Goal: Task Accomplishment & Management: Manage account settings

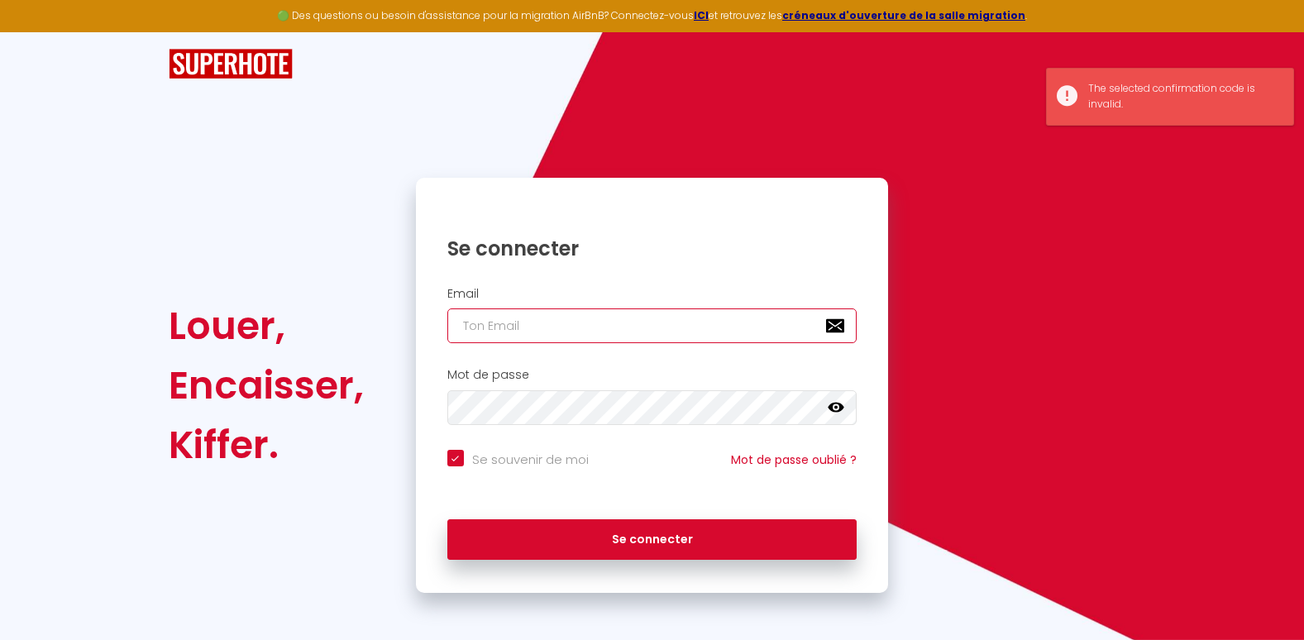
click at [502, 324] on input "email" at bounding box center [652, 325] width 410 height 35
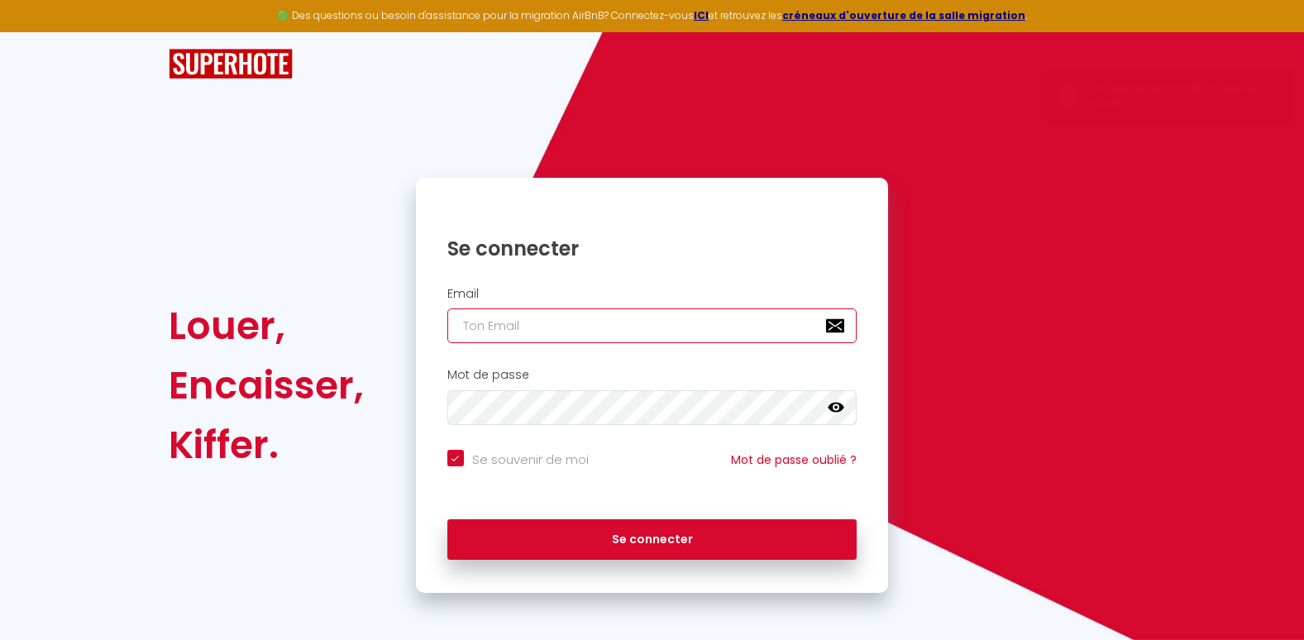
type input "[EMAIL_ADDRESS][DOMAIN_NAME]"
click at [833, 405] on icon at bounding box center [836, 408] width 17 height 10
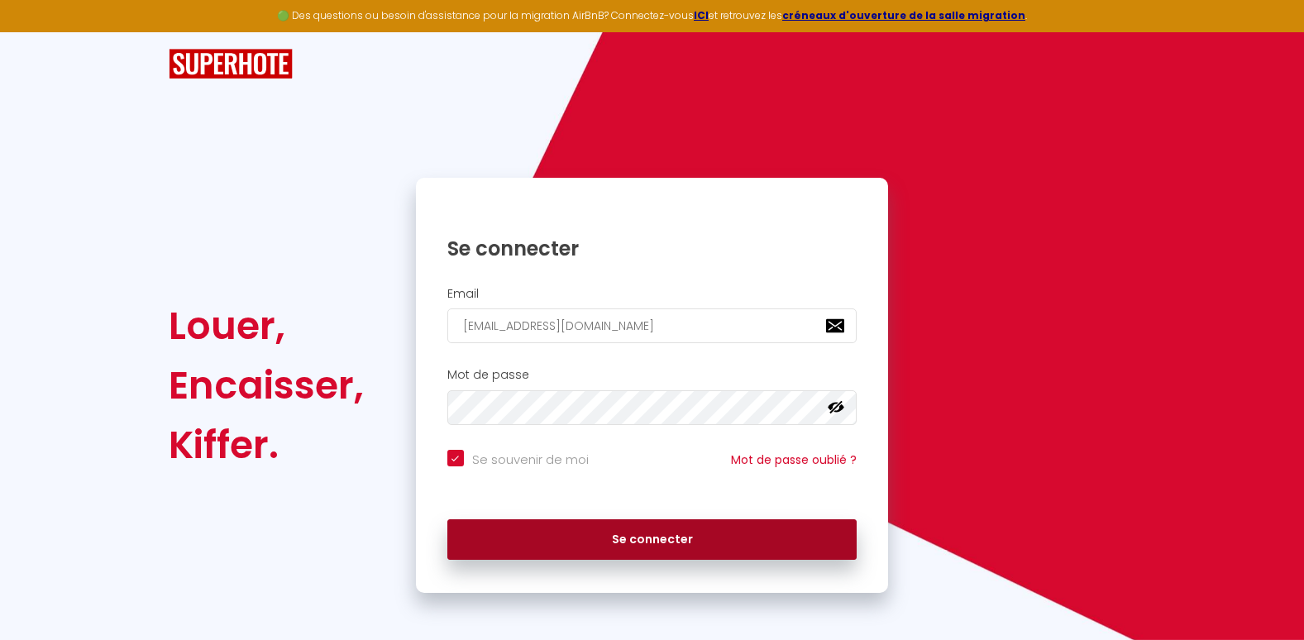
click at [626, 535] on button "Se connecter" at bounding box center [652, 539] width 410 height 41
checkbox input "true"
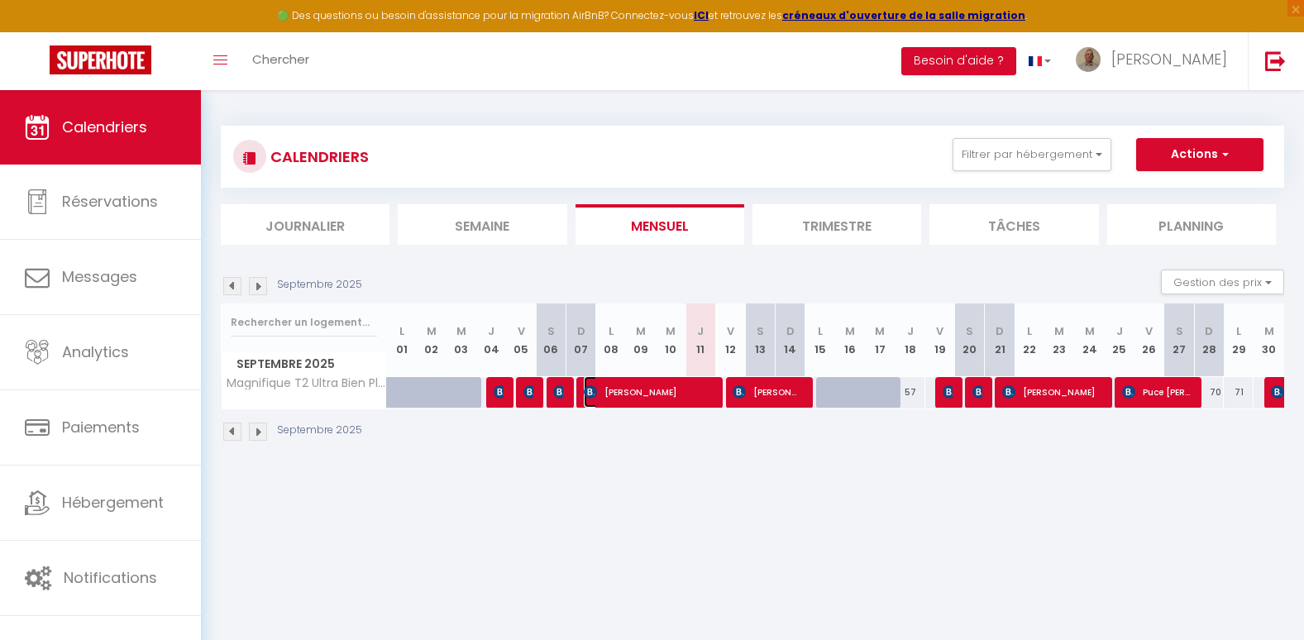
click at [617, 390] on span "[PERSON_NAME]" at bounding box center [648, 391] width 129 height 31
select select "OK"
select select "KO"
select select "0"
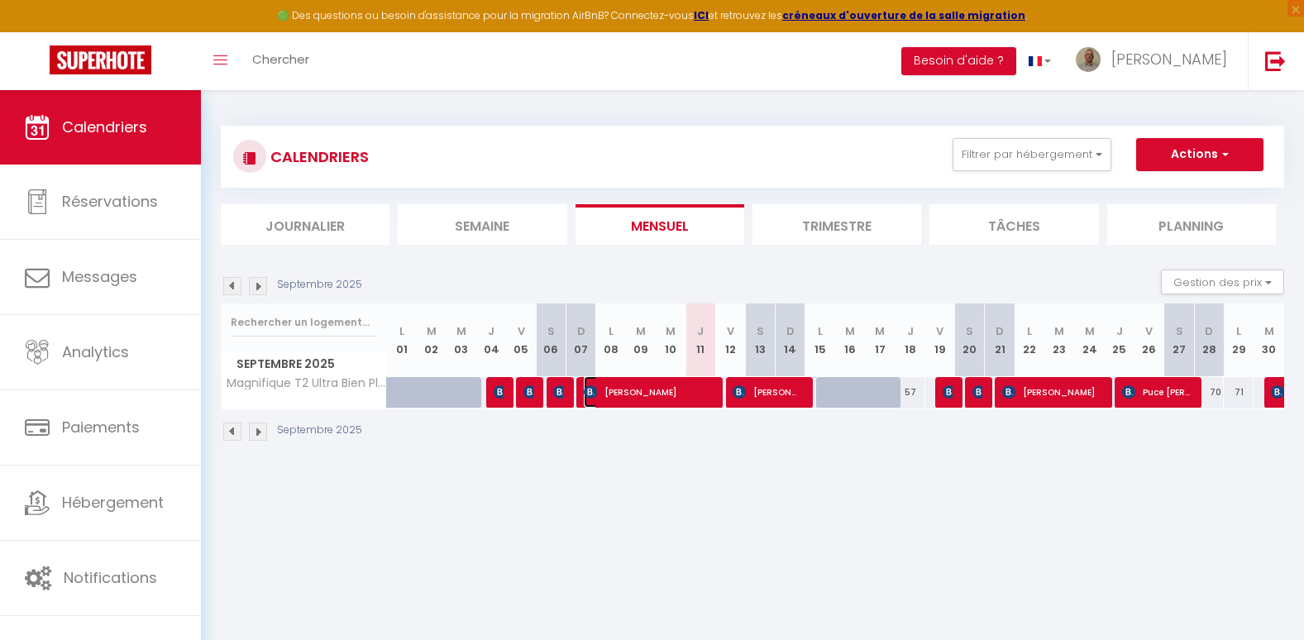
select select "1"
select select
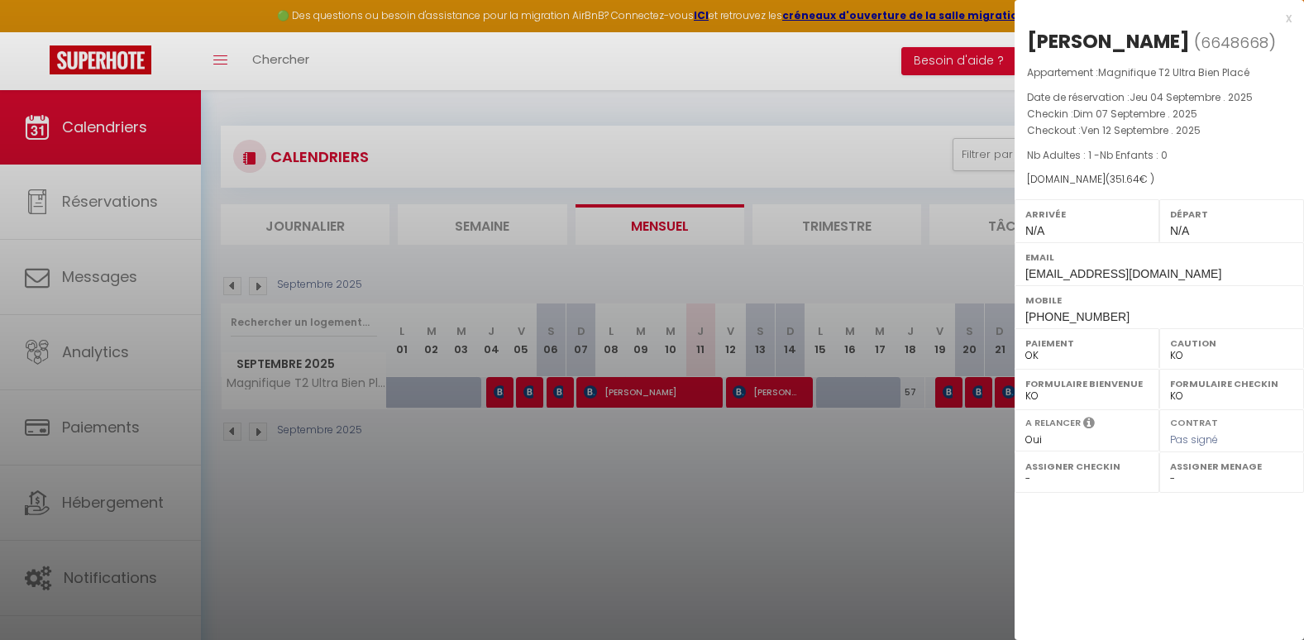
click at [496, 394] on div at bounding box center [652, 320] width 1304 height 640
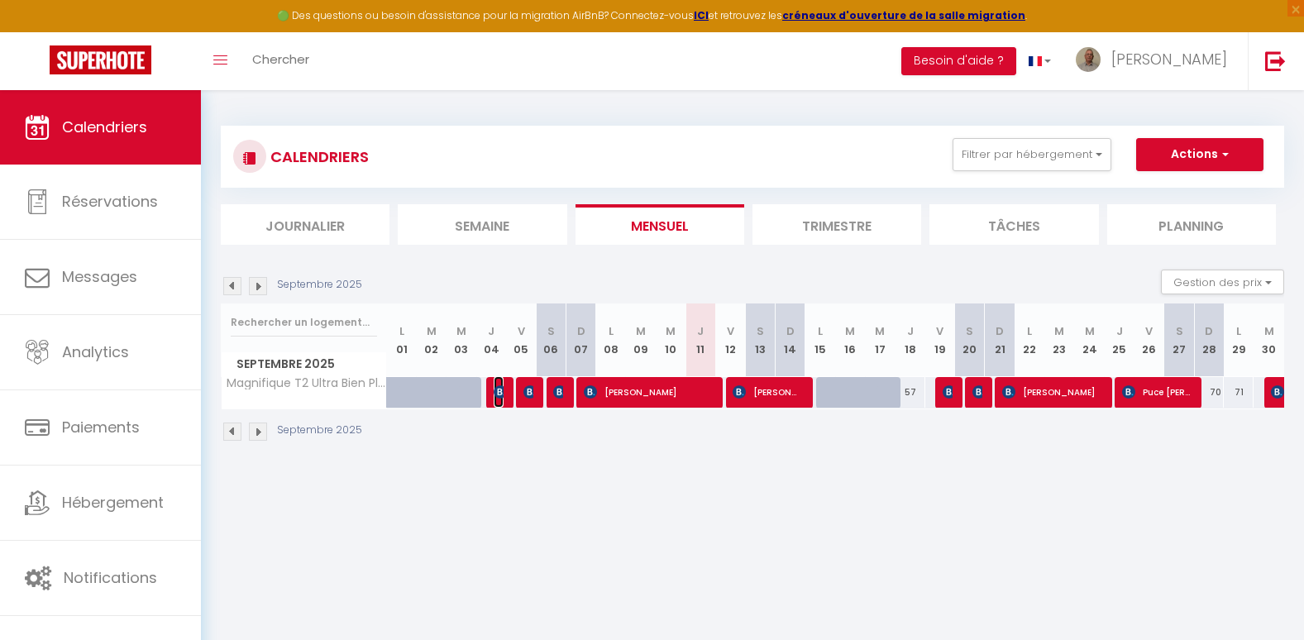
click at [496, 394] on img at bounding box center [500, 391] width 13 height 13
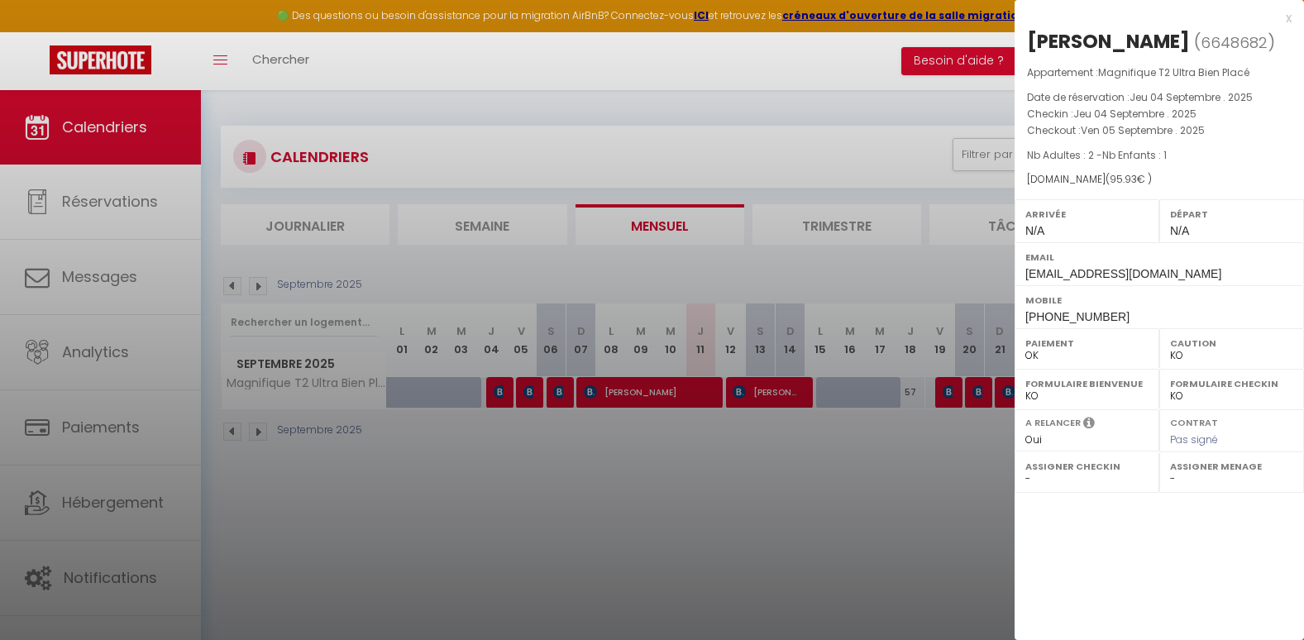
click at [527, 389] on div at bounding box center [652, 320] width 1304 height 640
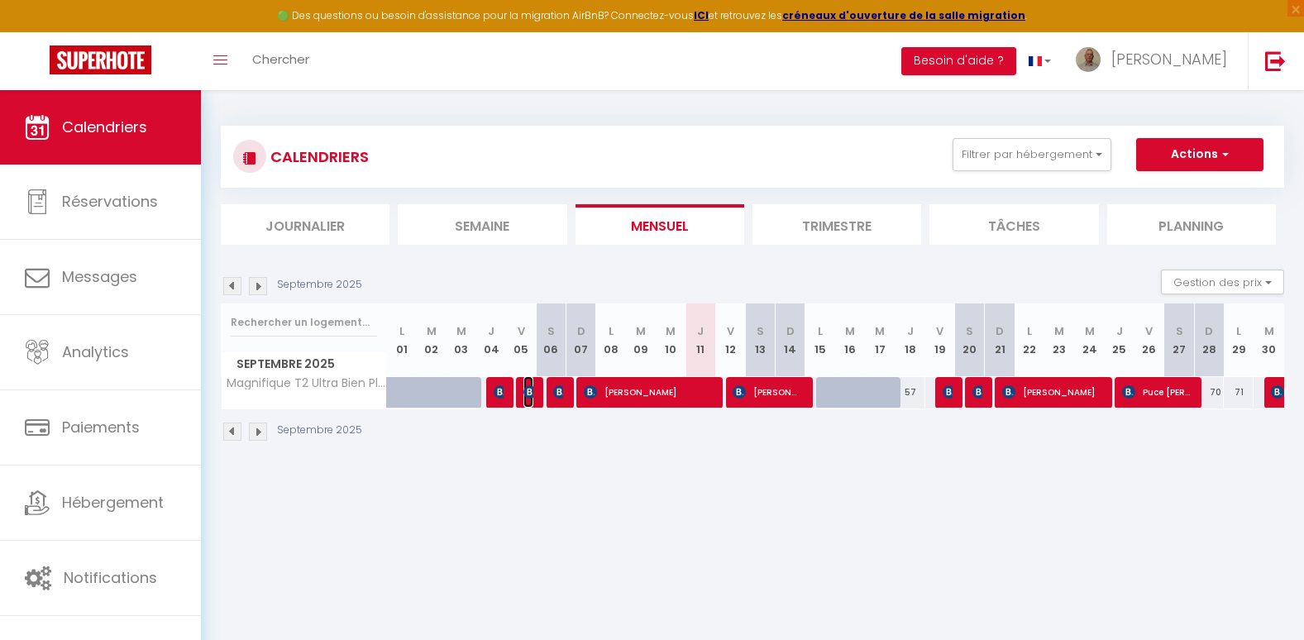
click at [527, 389] on img at bounding box center [529, 391] width 13 height 13
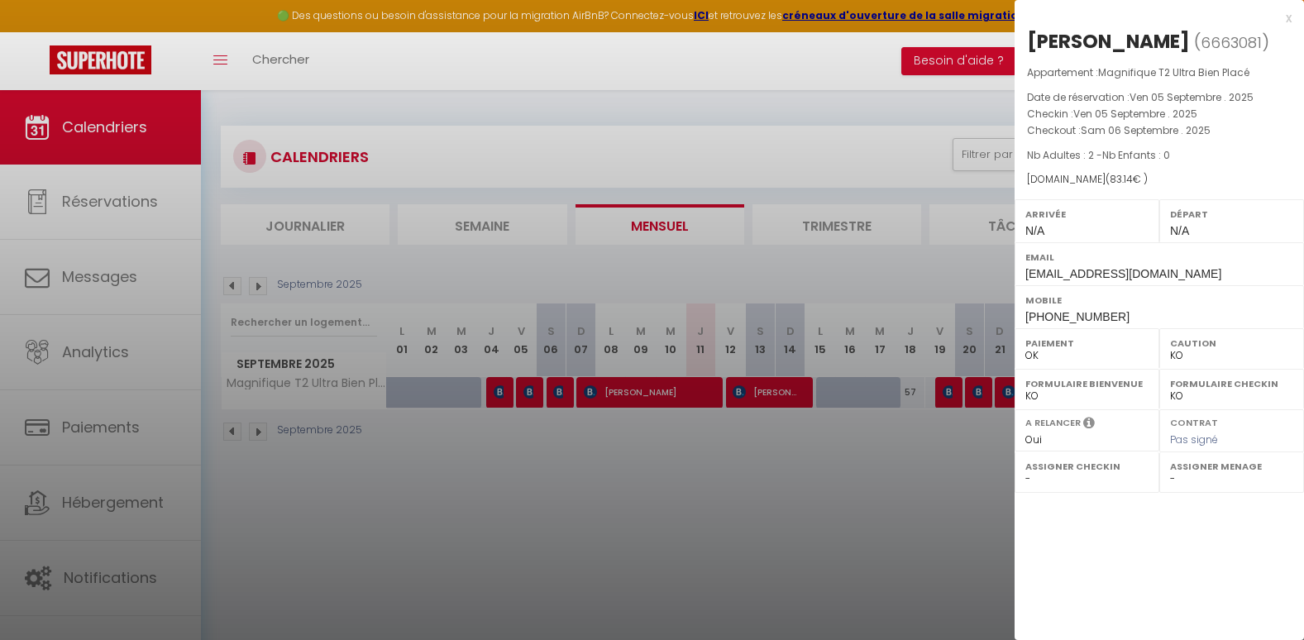
click at [556, 393] on div at bounding box center [652, 320] width 1304 height 640
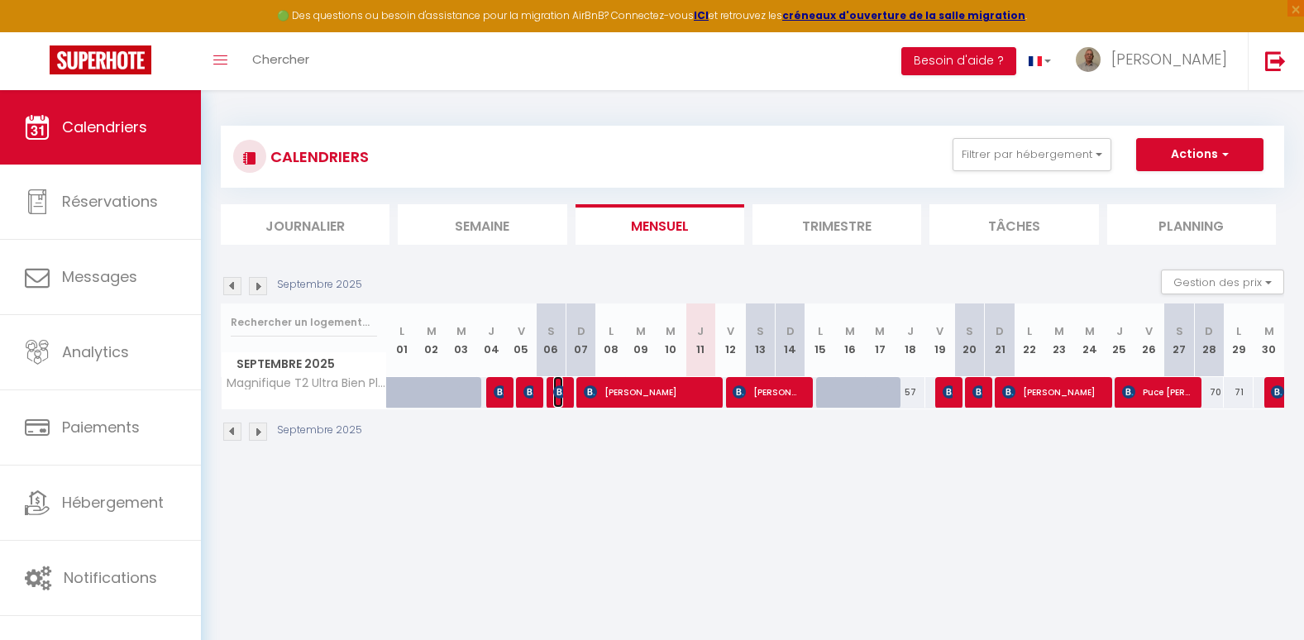
click at [556, 393] on img at bounding box center [559, 391] width 13 height 13
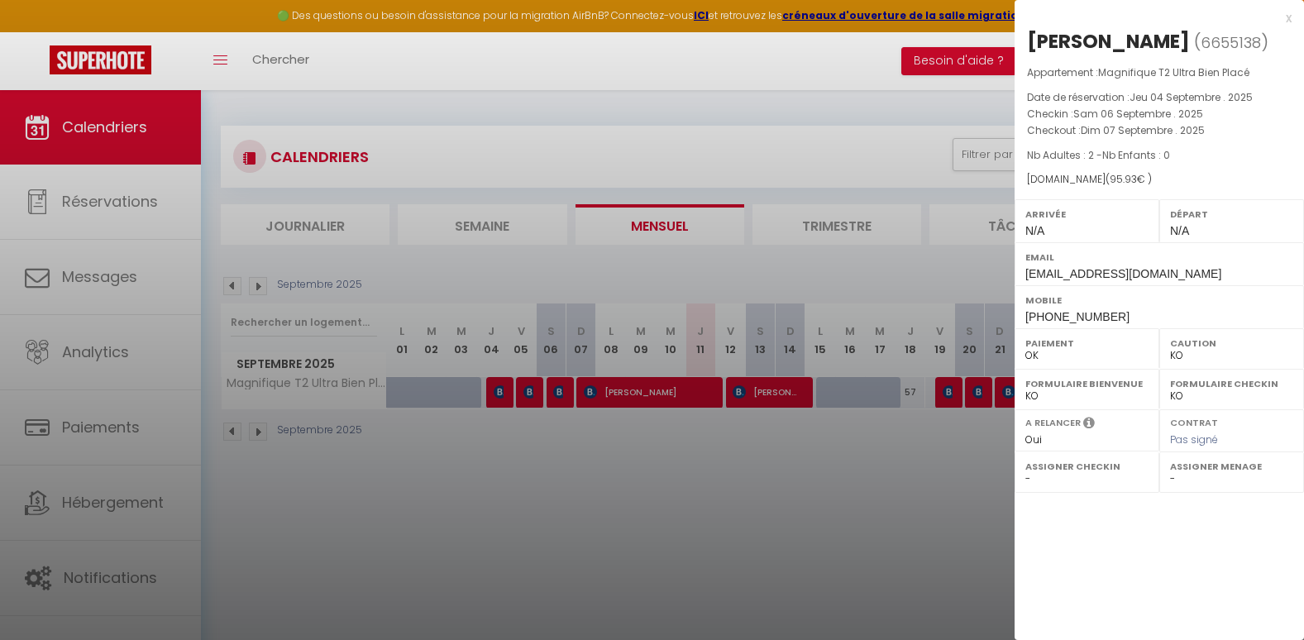
click at [632, 387] on div at bounding box center [652, 320] width 1304 height 640
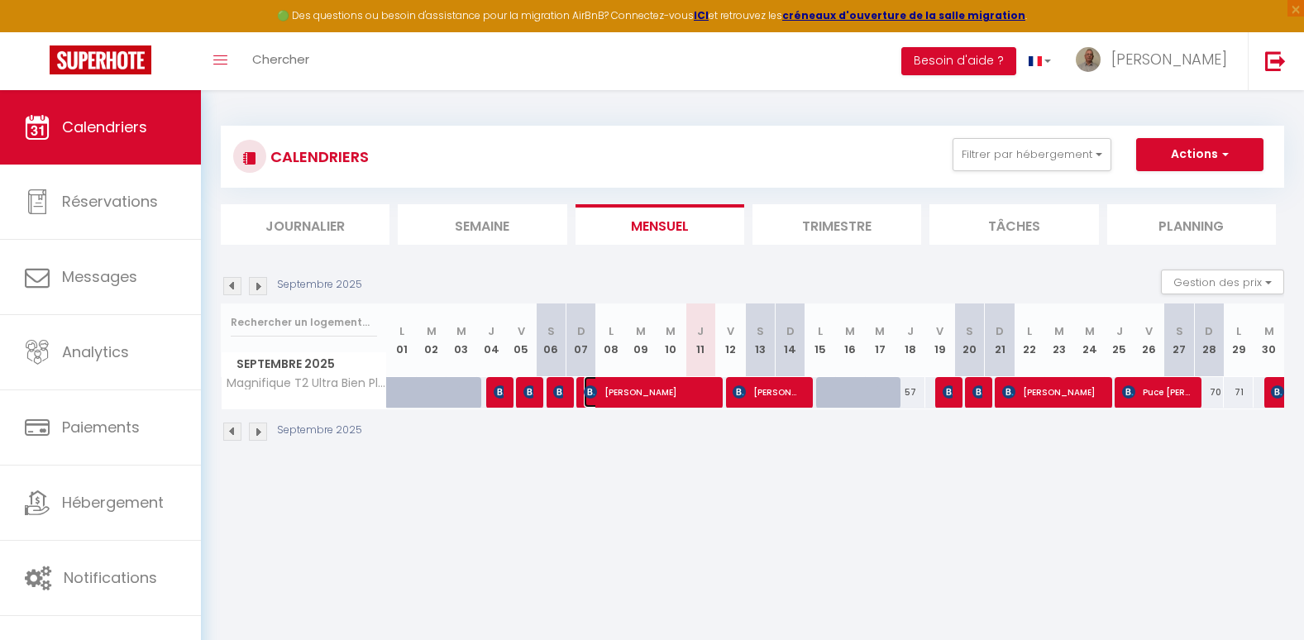
click at [632, 387] on span "[PERSON_NAME]" at bounding box center [648, 391] width 129 height 31
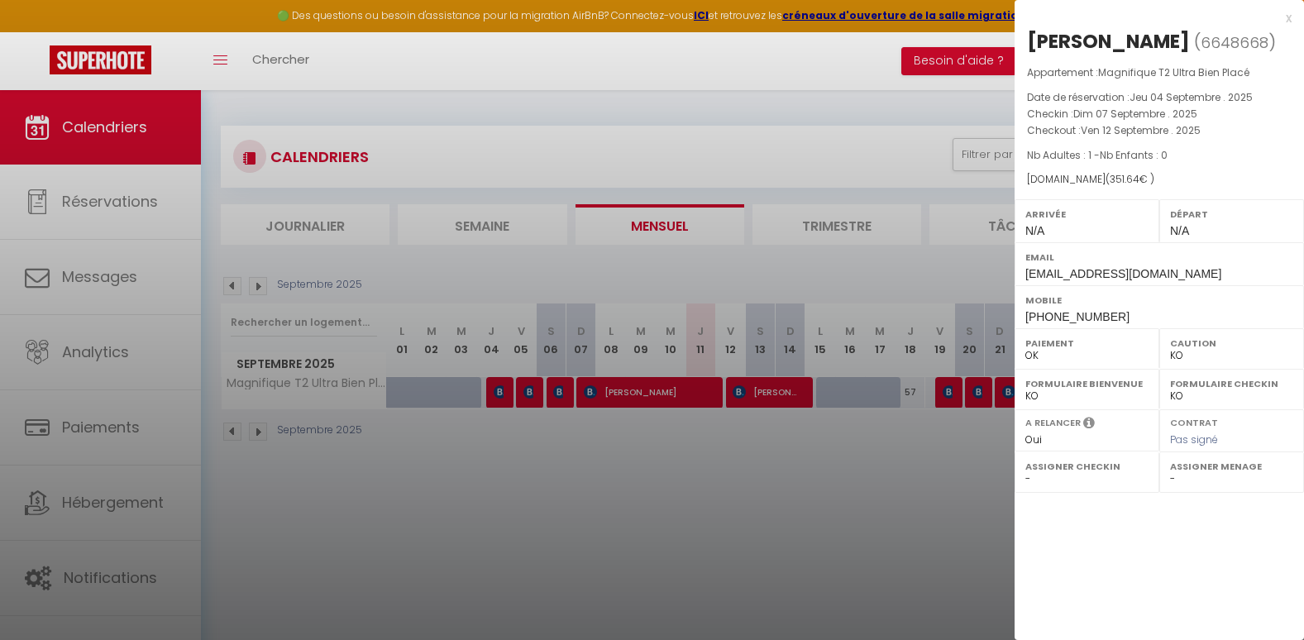
click at [771, 396] on div at bounding box center [652, 320] width 1304 height 640
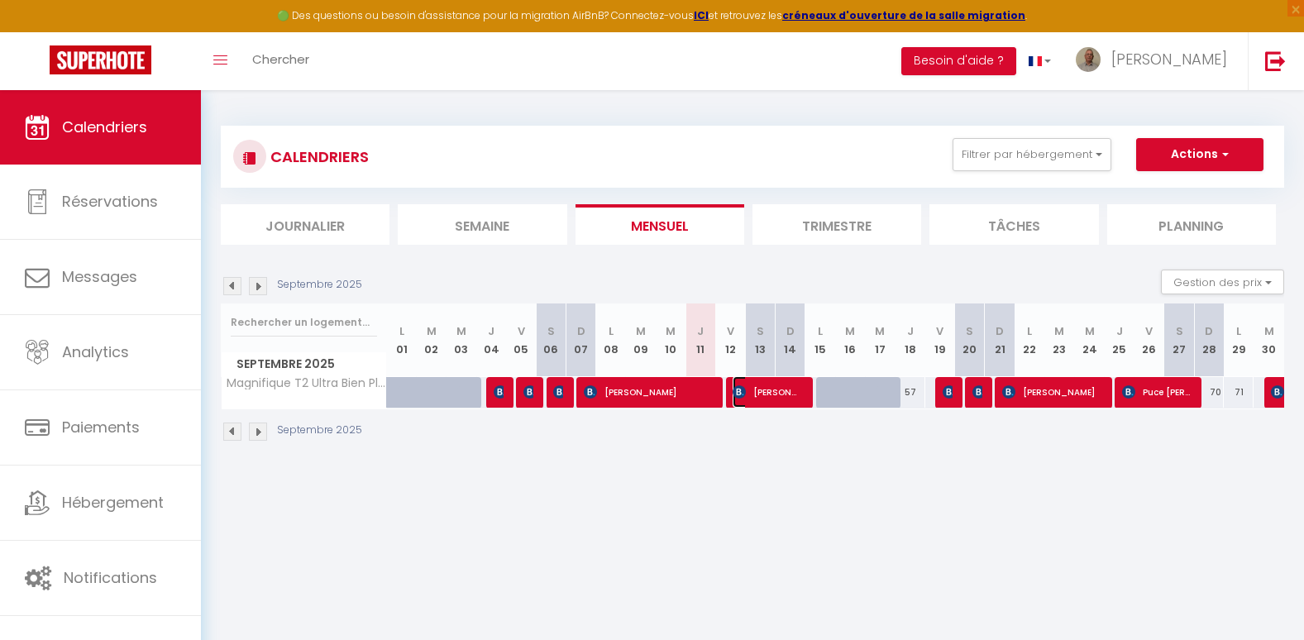
click at [771, 396] on span "[PERSON_NAME]" at bounding box center [767, 391] width 69 height 31
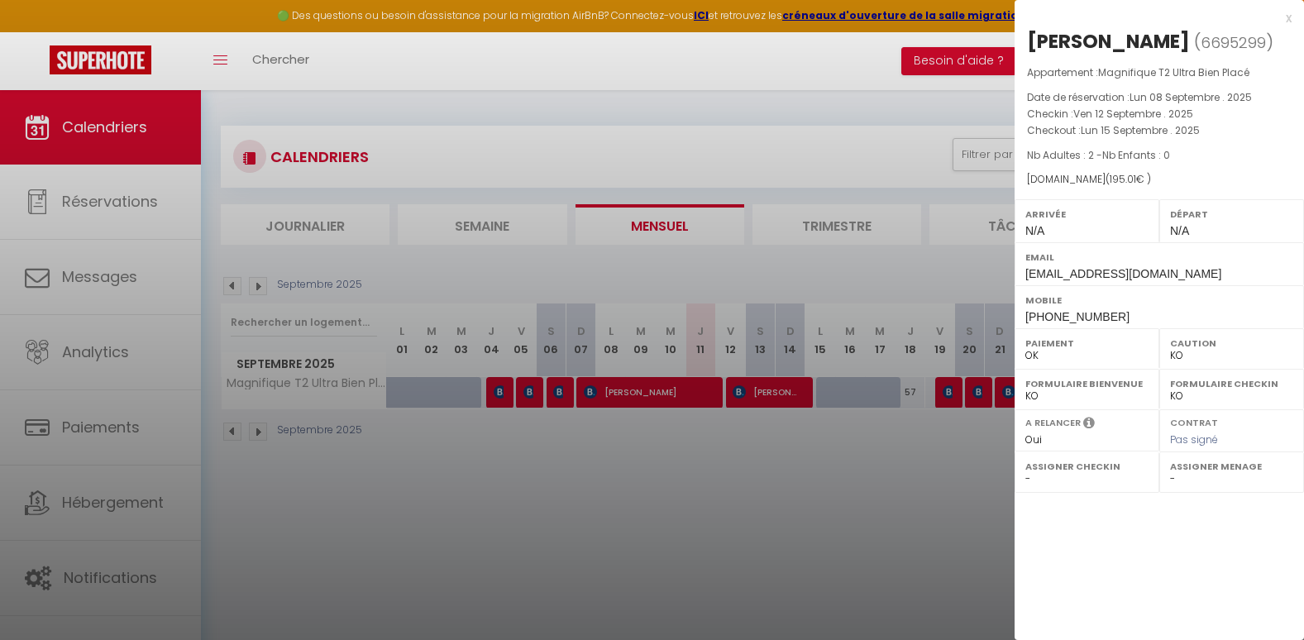
click at [953, 393] on div at bounding box center [652, 320] width 1304 height 640
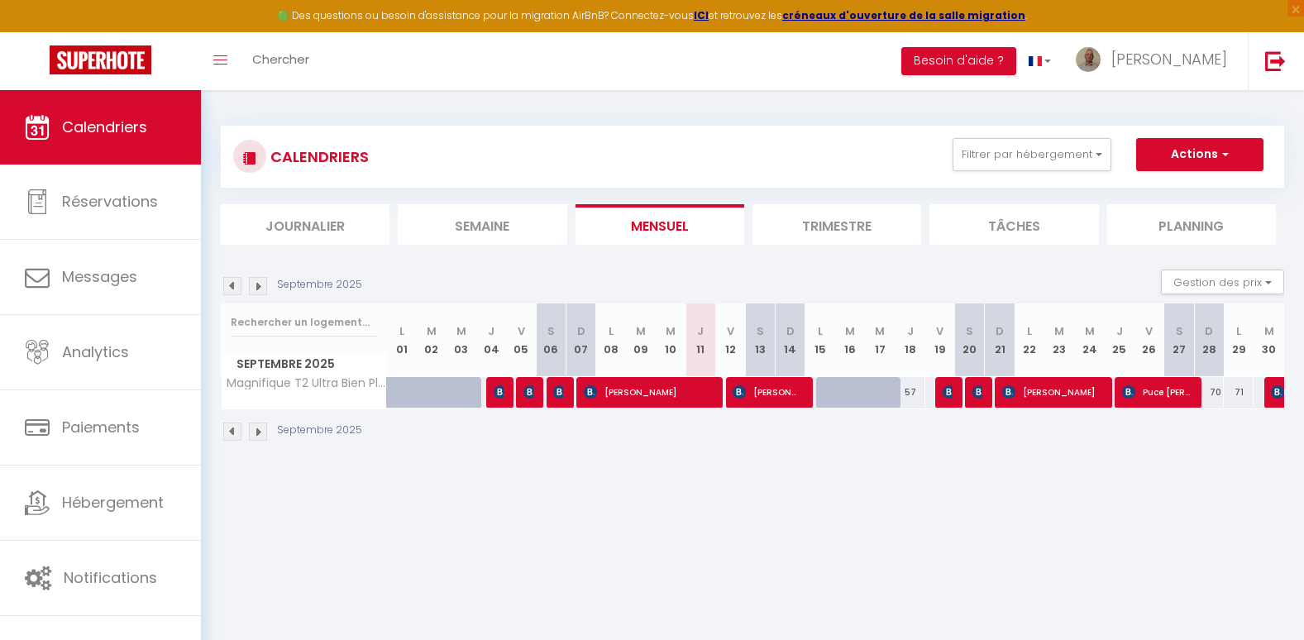
click at [954, 393] on div "61" at bounding box center [969, 392] width 31 height 31
click at [949, 389] on img at bounding box center [949, 391] width 13 height 13
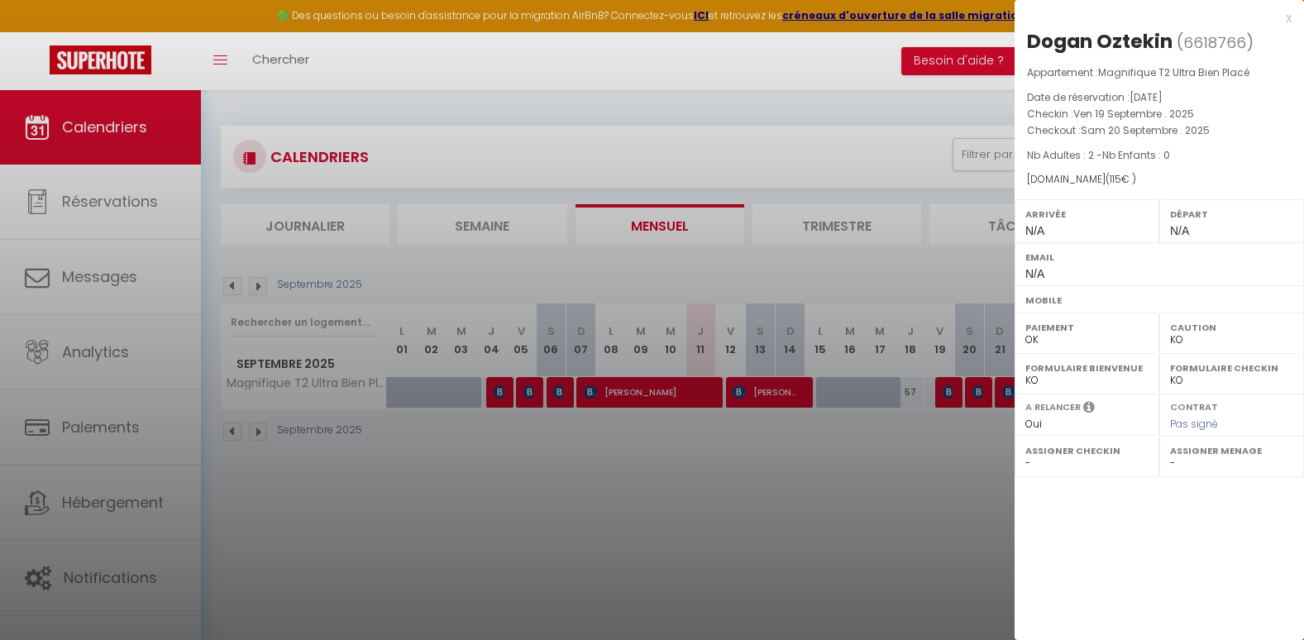
click at [979, 394] on div at bounding box center [652, 320] width 1304 height 640
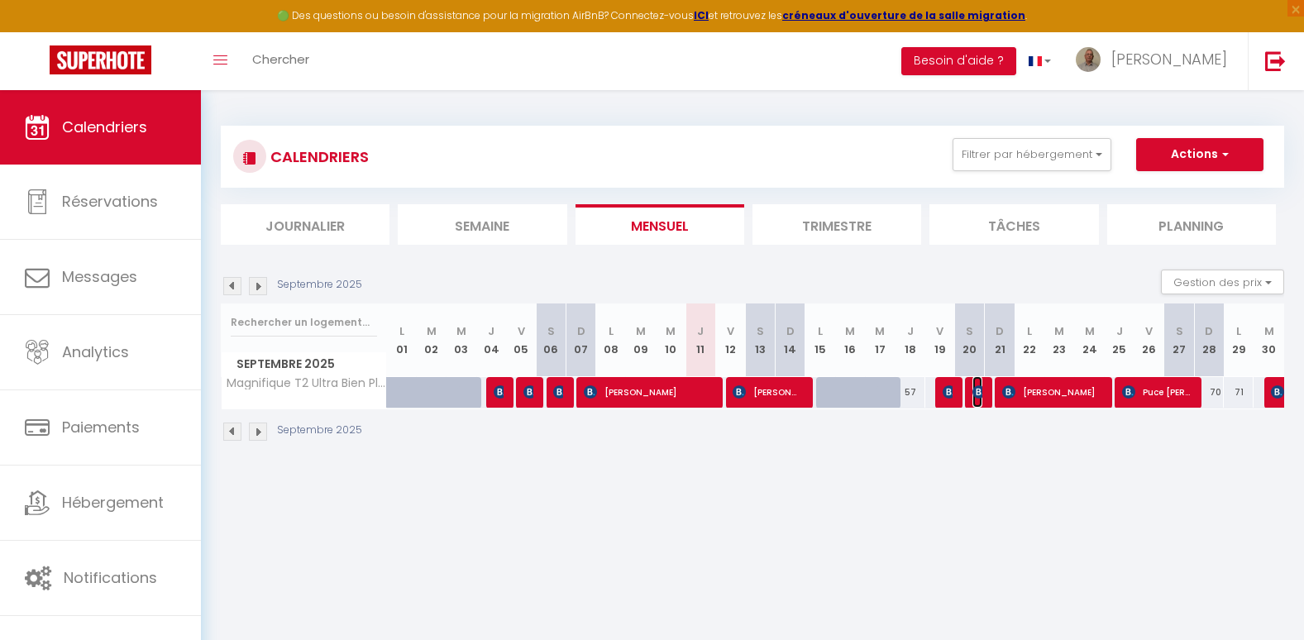
click at [979, 394] on img at bounding box center [978, 391] width 13 height 13
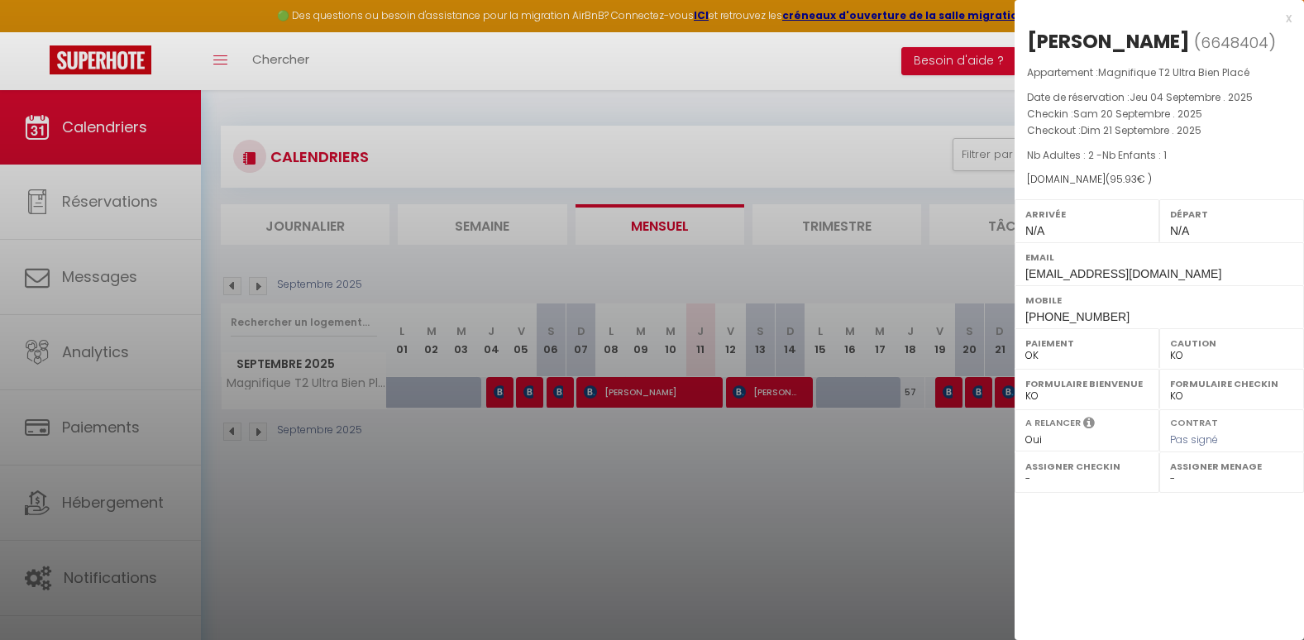
click at [1005, 394] on div at bounding box center [652, 320] width 1304 height 640
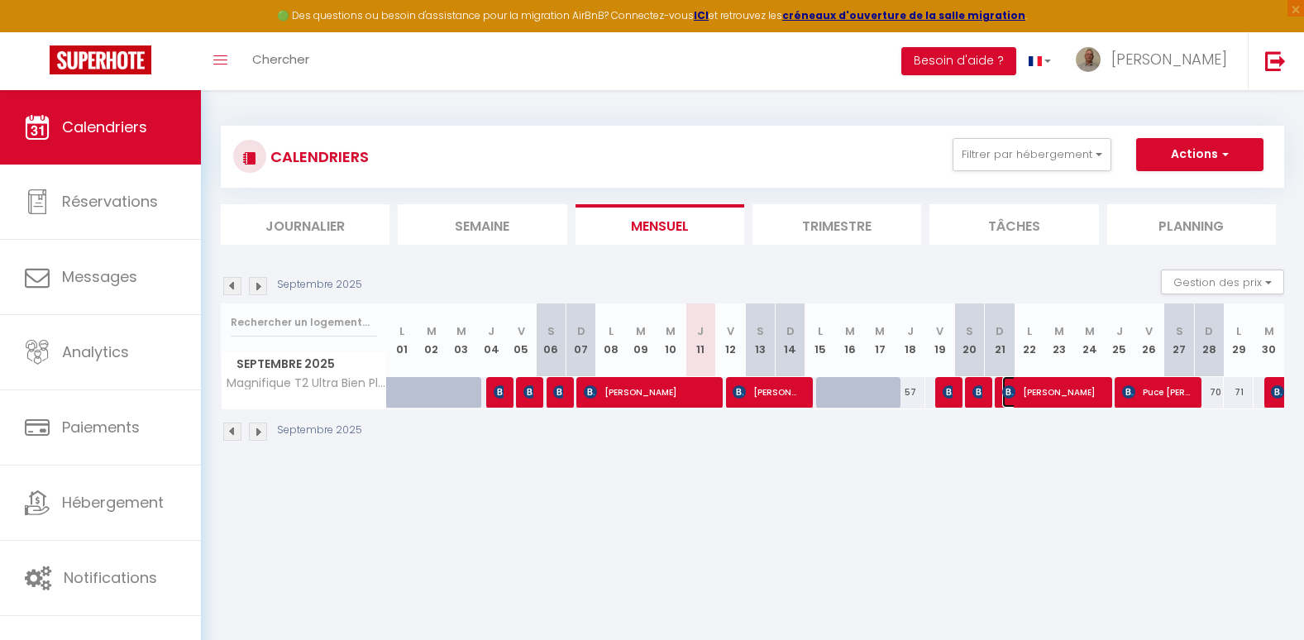
click at [1005, 394] on img at bounding box center [1008, 391] width 13 height 13
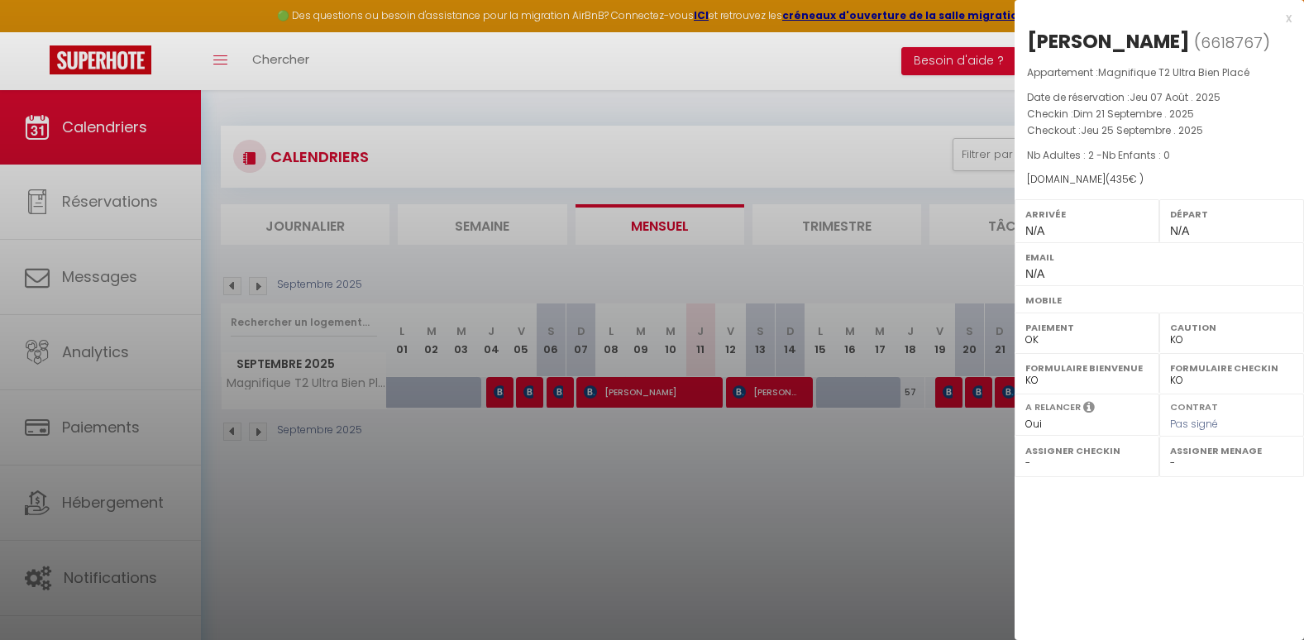
click at [986, 447] on div at bounding box center [652, 320] width 1304 height 640
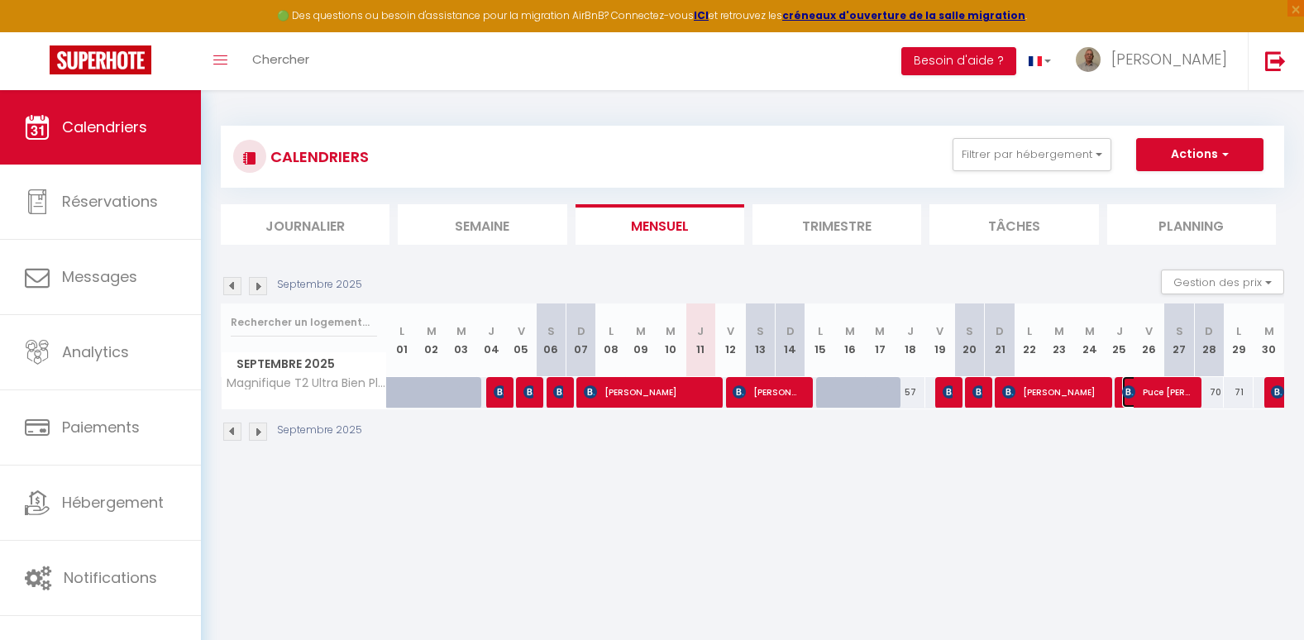
click at [1151, 399] on span "Puce [PERSON_NAME]" at bounding box center [1156, 391] width 69 height 31
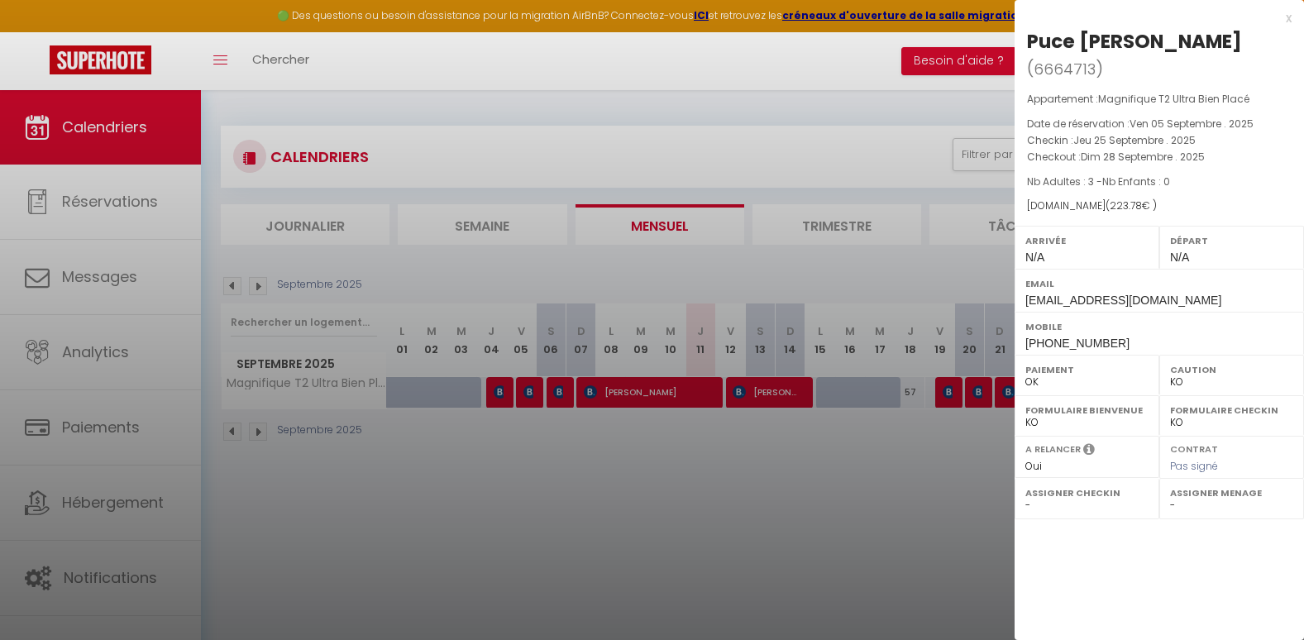
click at [862, 508] on div at bounding box center [652, 320] width 1304 height 640
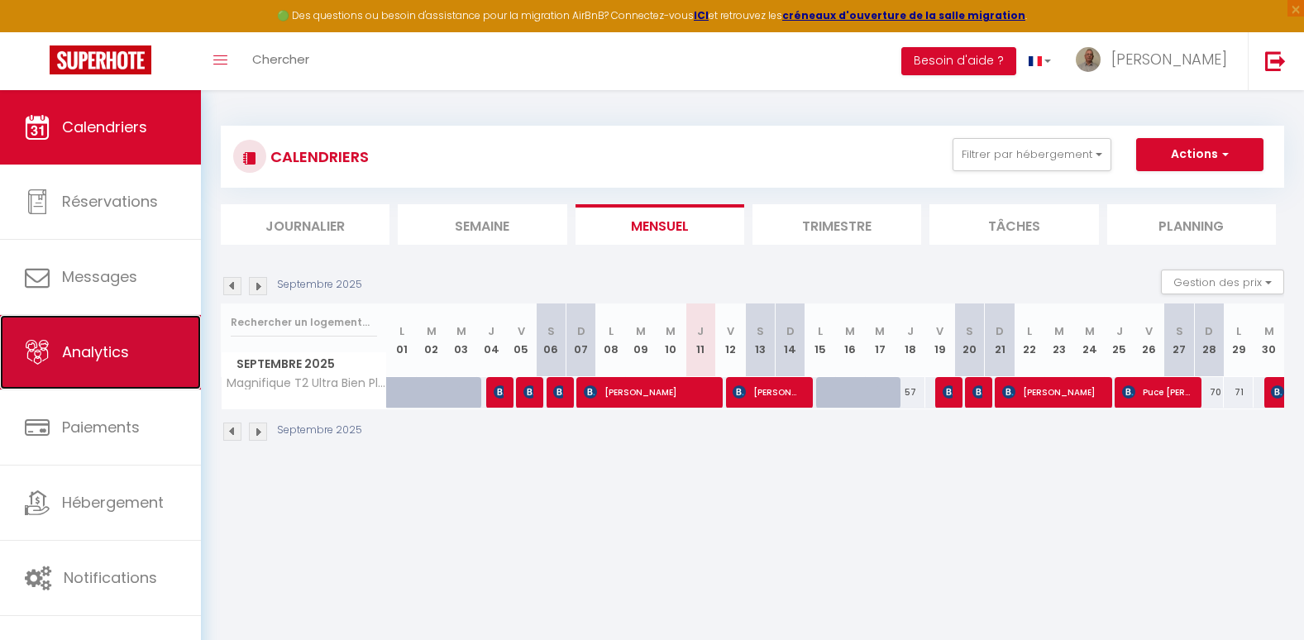
click at [121, 351] on span "Analytics" at bounding box center [95, 351] width 67 height 21
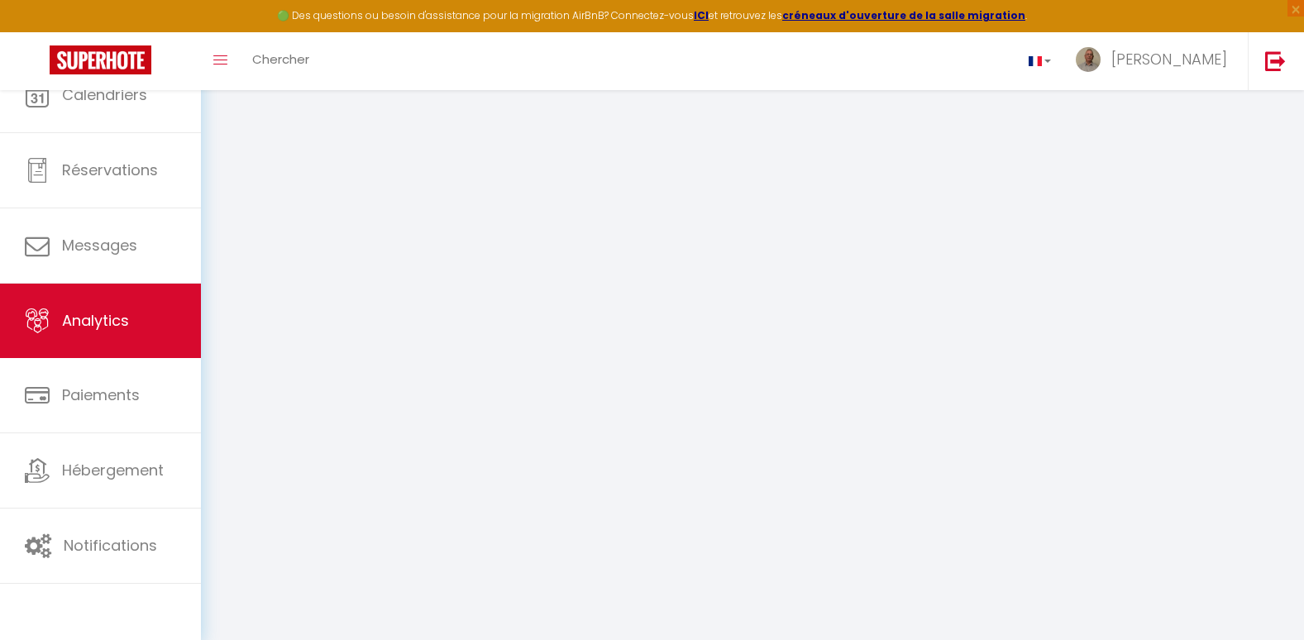
select select "2025"
select select "9"
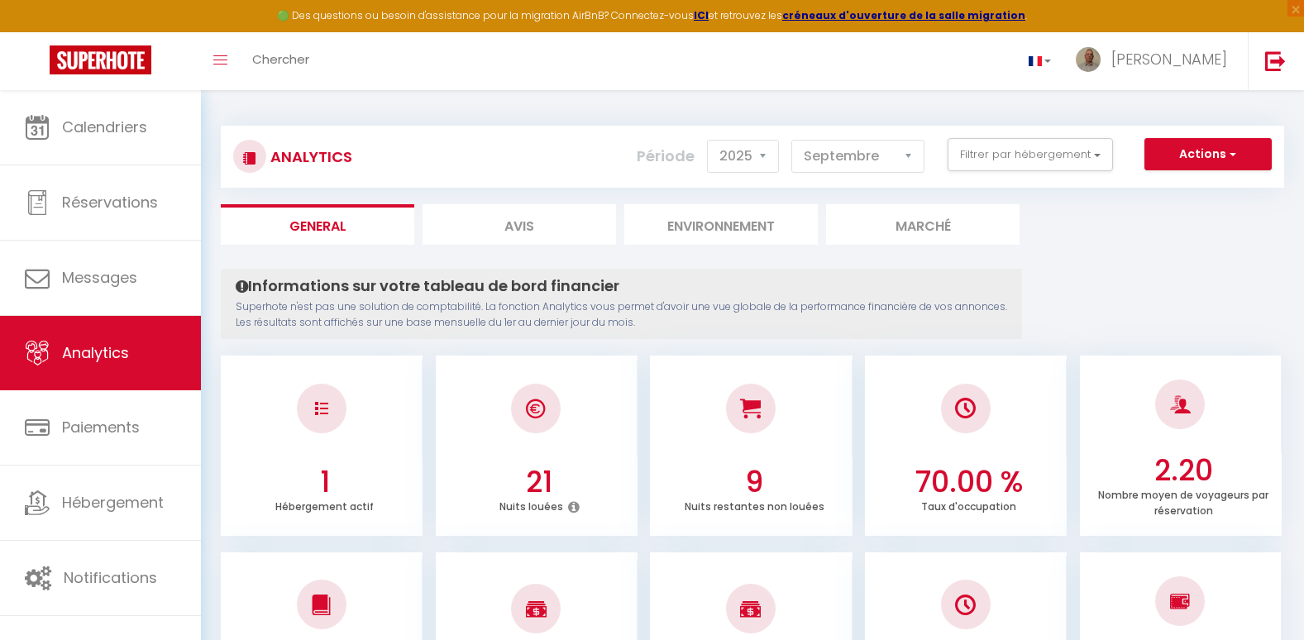
click at [521, 230] on li "Avis" at bounding box center [518, 224] width 193 height 41
select select "2025"
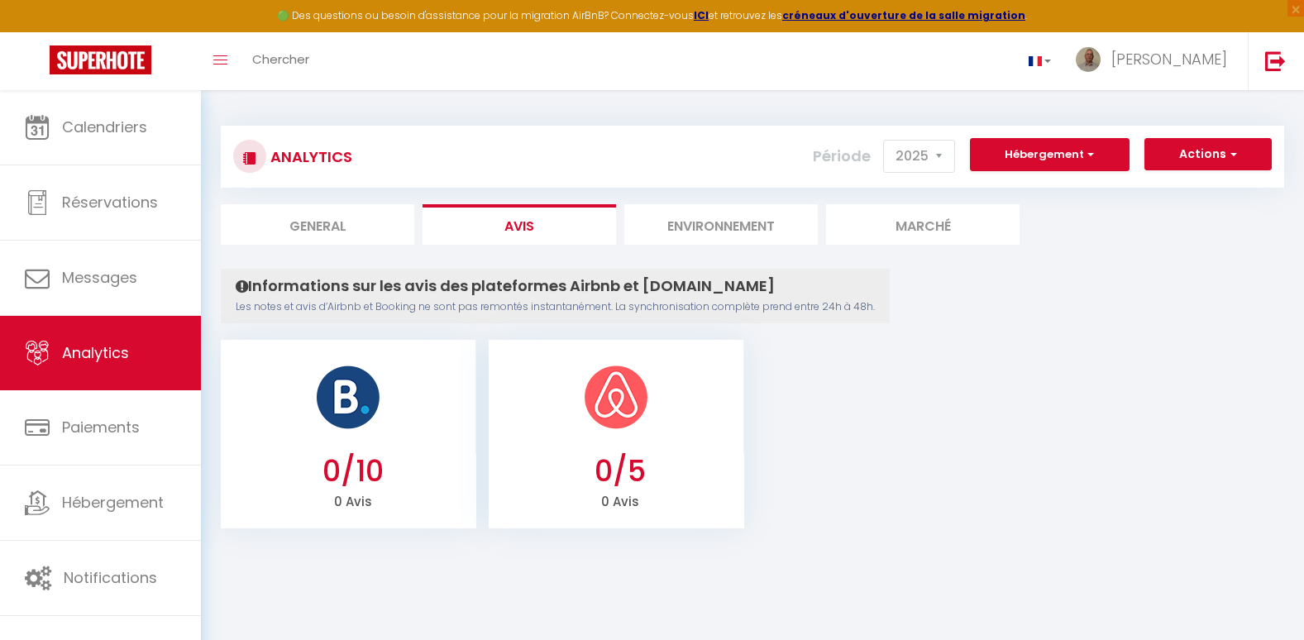
click at [721, 231] on li "Environnement" at bounding box center [720, 224] width 193 height 41
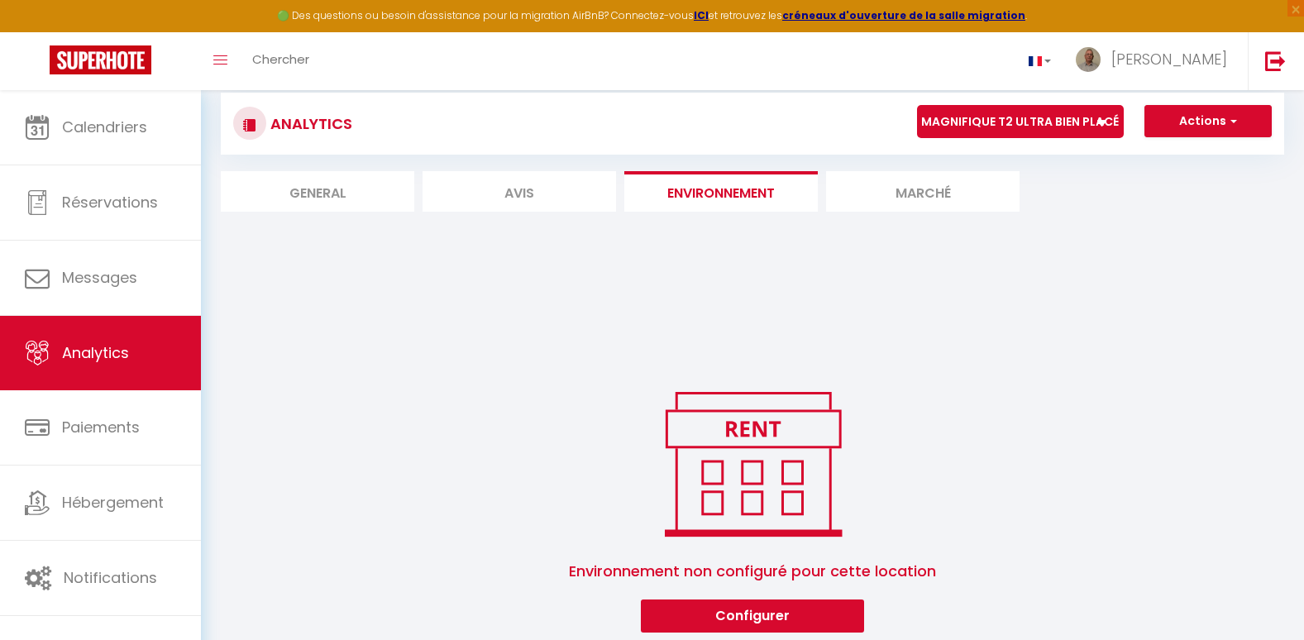
scroll to position [105, 0]
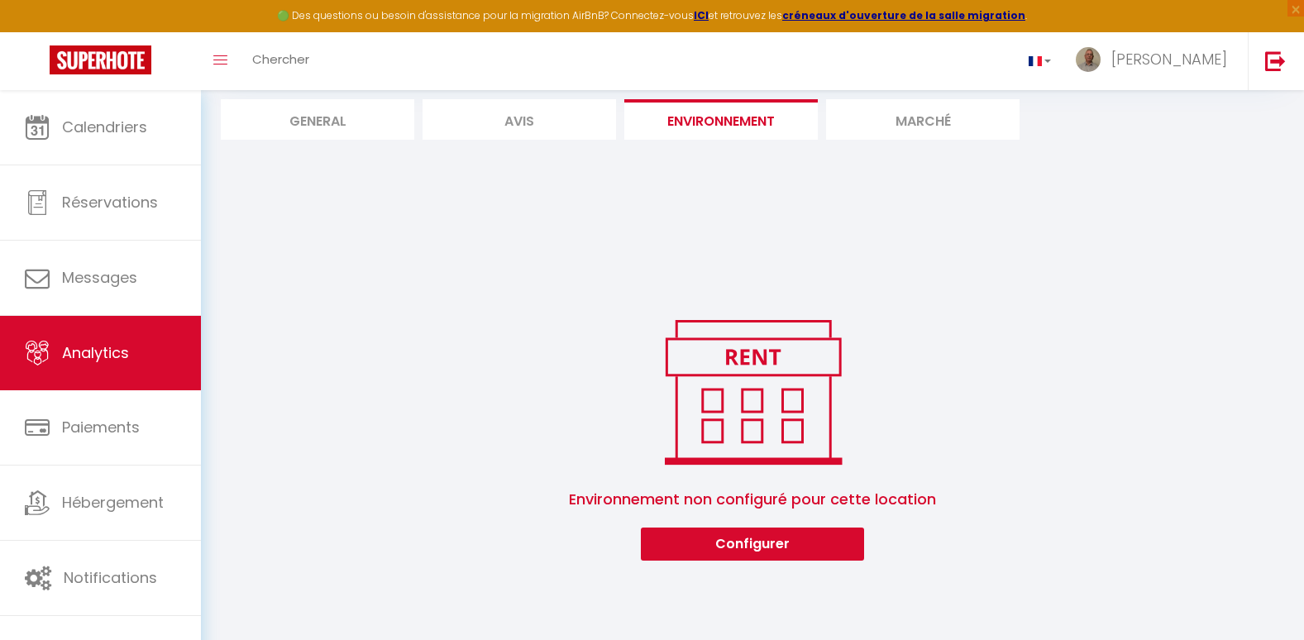
click at [927, 113] on li "Marché" at bounding box center [922, 119] width 193 height 41
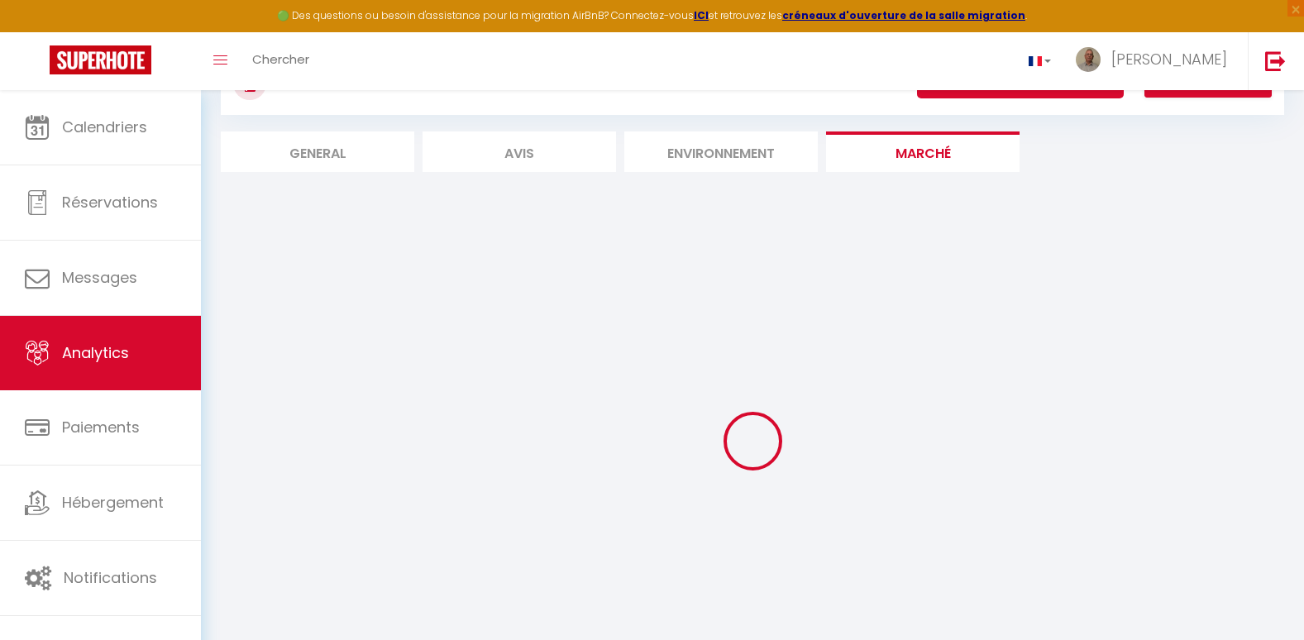
scroll to position [105, 0]
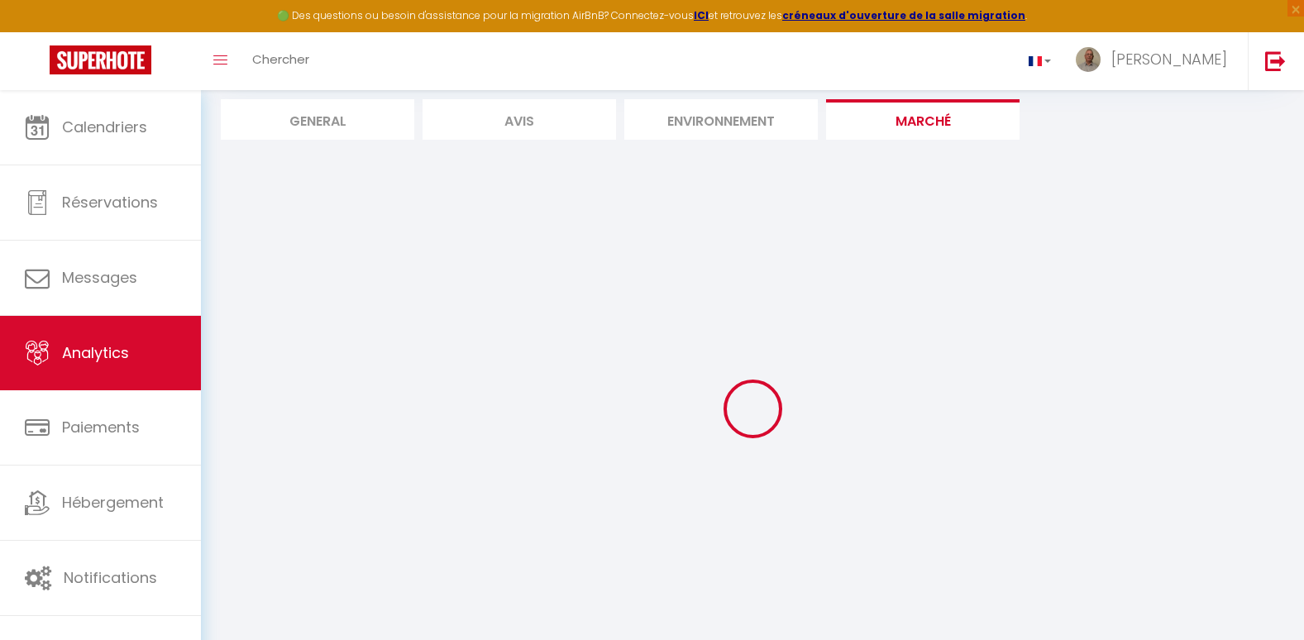
select select "76254"
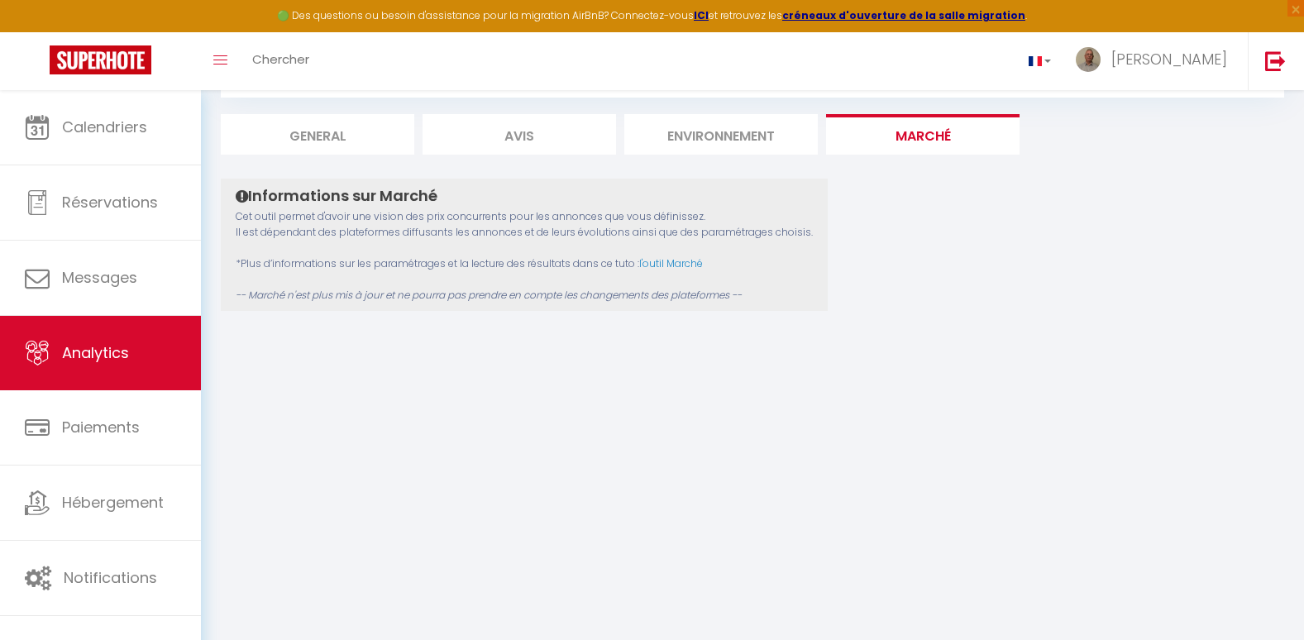
scroll to position [90, 0]
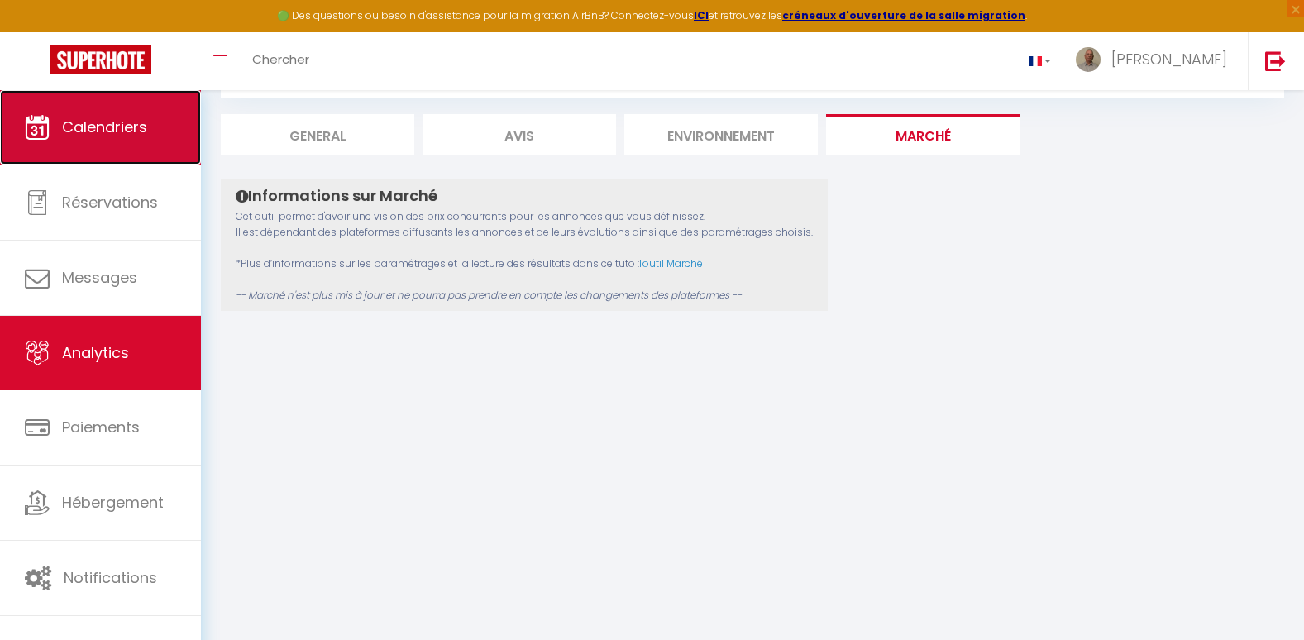
click at [128, 131] on span "Calendriers" at bounding box center [104, 127] width 85 height 21
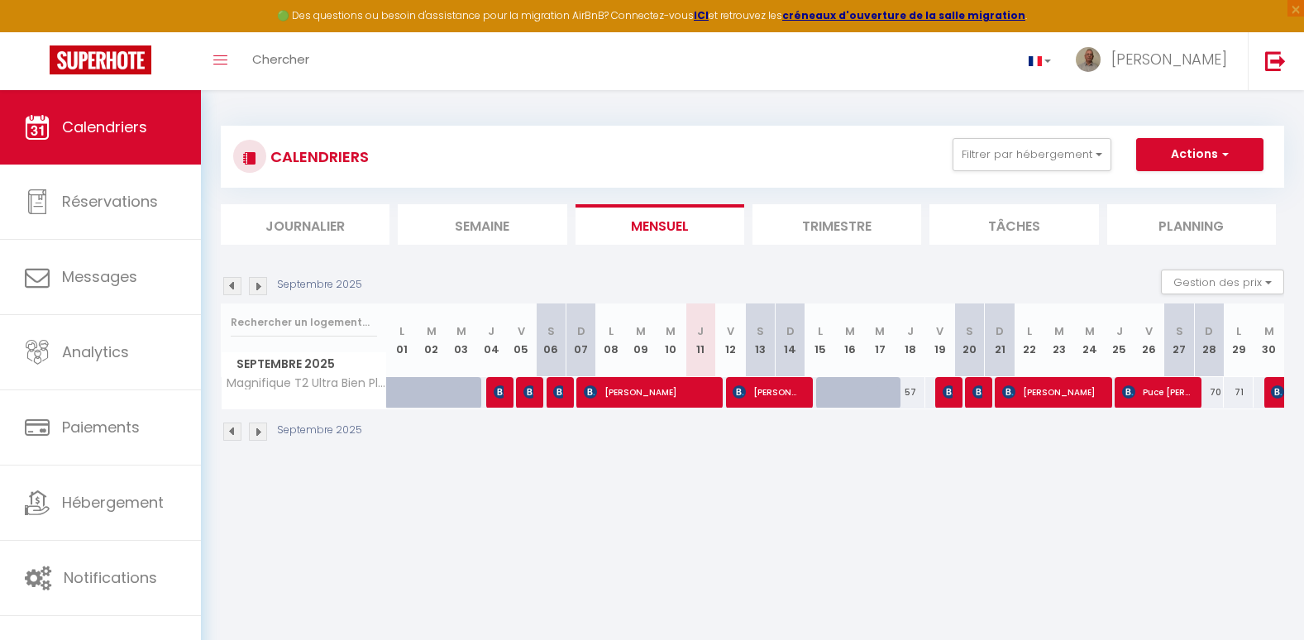
click at [804, 226] on li "Trimestre" at bounding box center [836, 224] width 169 height 41
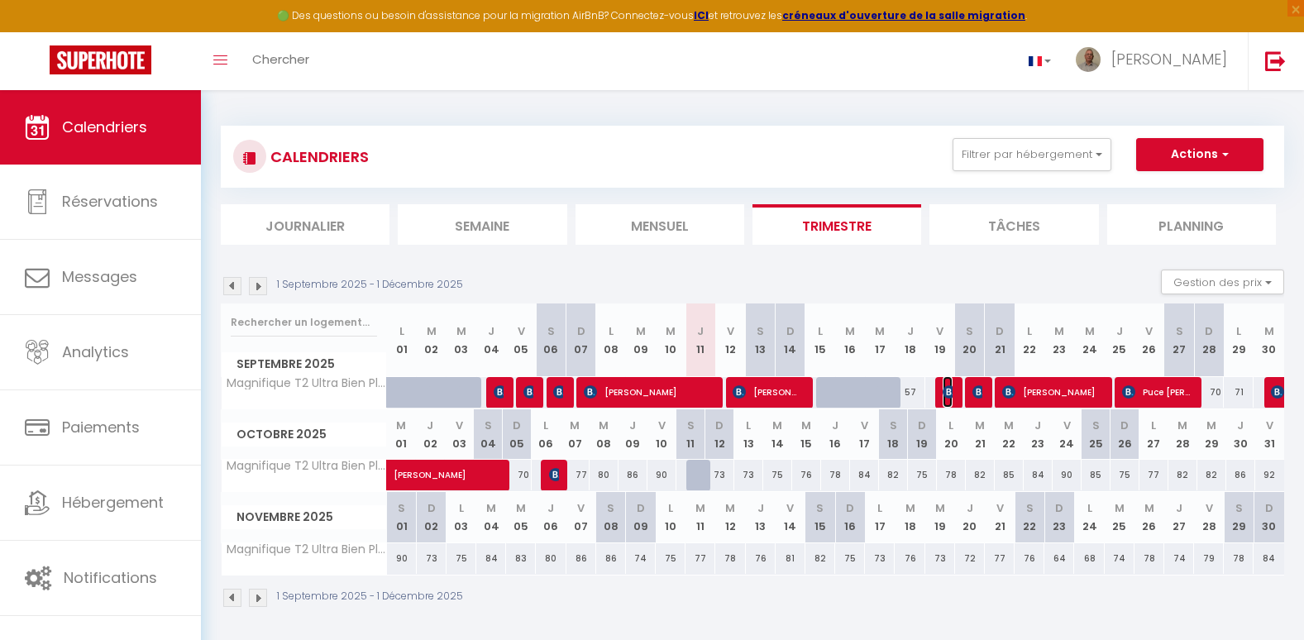
click at [946, 385] on img at bounding box center [949, 391] width 13 height 13
select select "OK"
select select "KO"
select select "0"
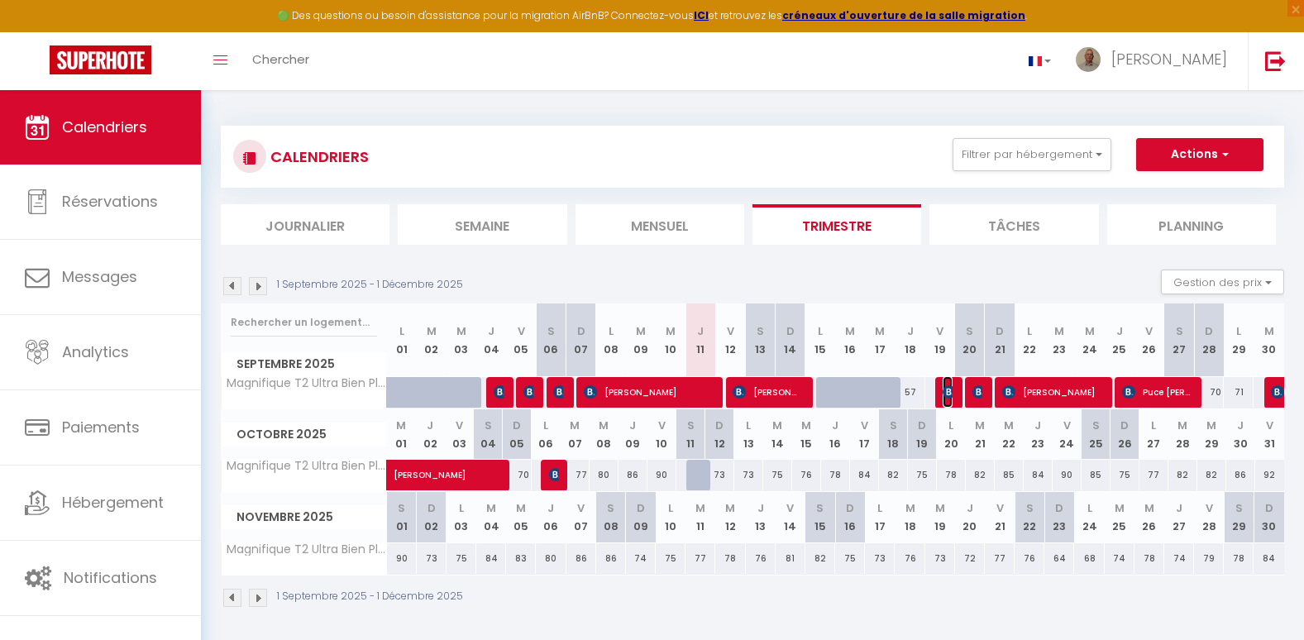
select select "1"
select select
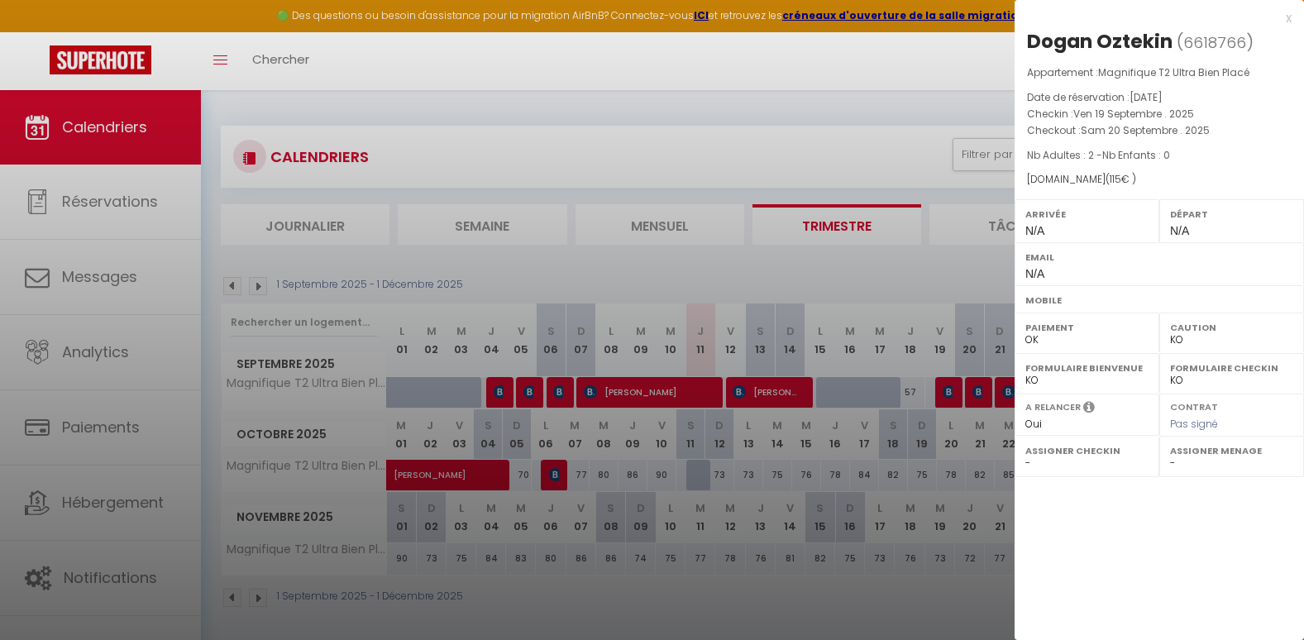
click at [532, 388] on div at bounding box center [652, 320] width 1304 height 640
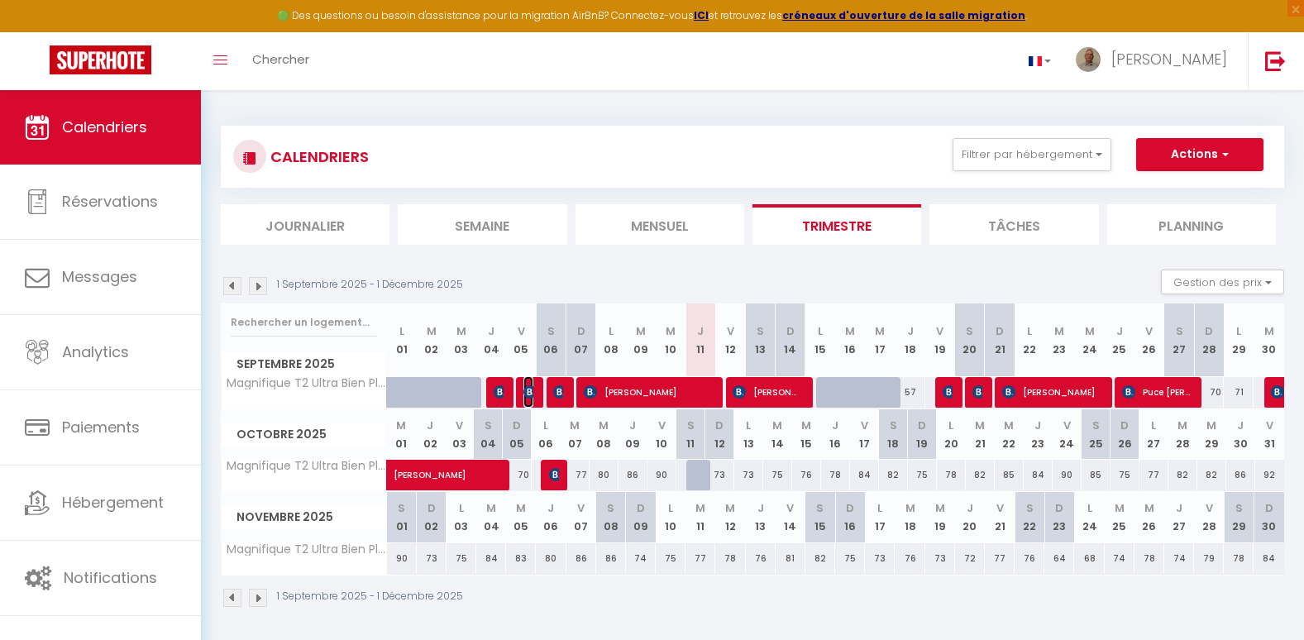
click at [532, 388] on img at bounding box center [529, 391] width 13 height 13
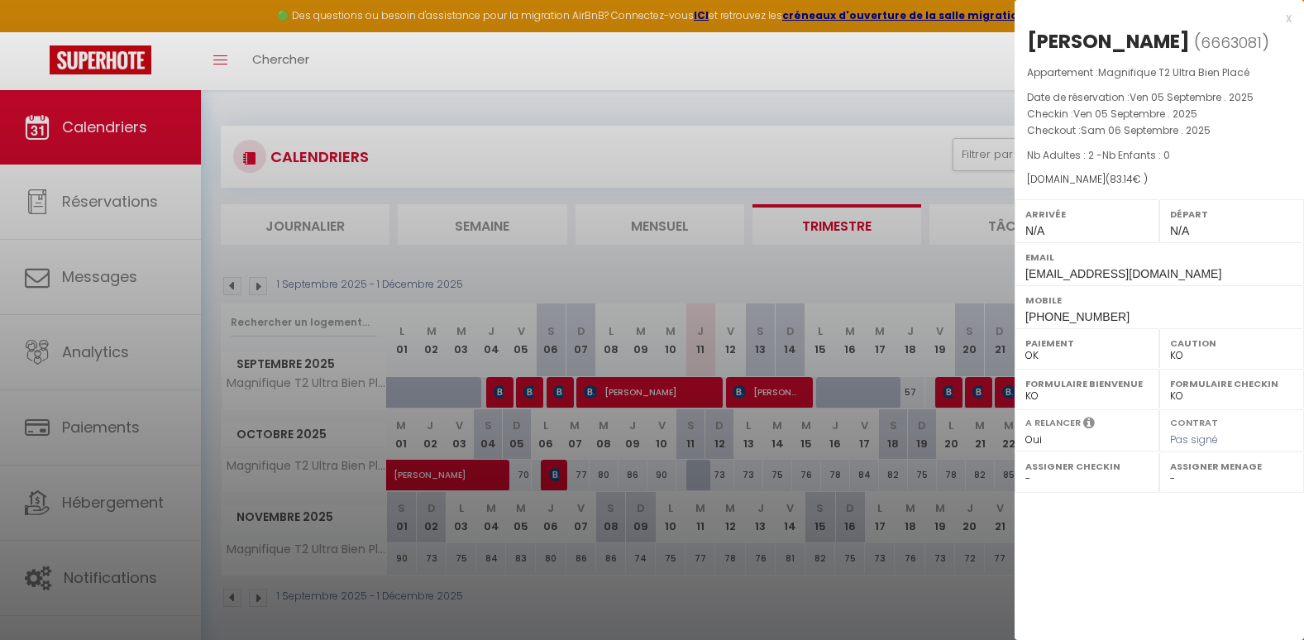
click at [952, 388] on div at bounding box center [652, 320] width 1304 height 640
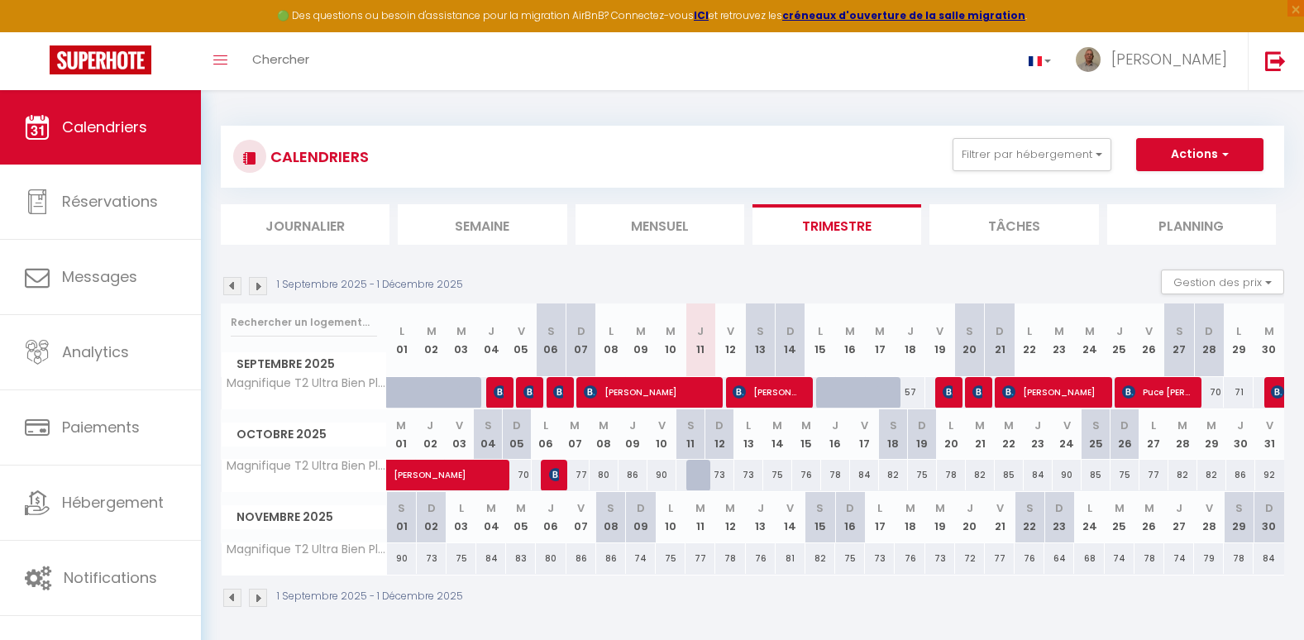
click at [952, 388] on div at bounding box center [950, 392] width 30 height 31
click at [943, 384] on span "Dogan Oztekin" at bounding box center [948, 391] width 10 height 31
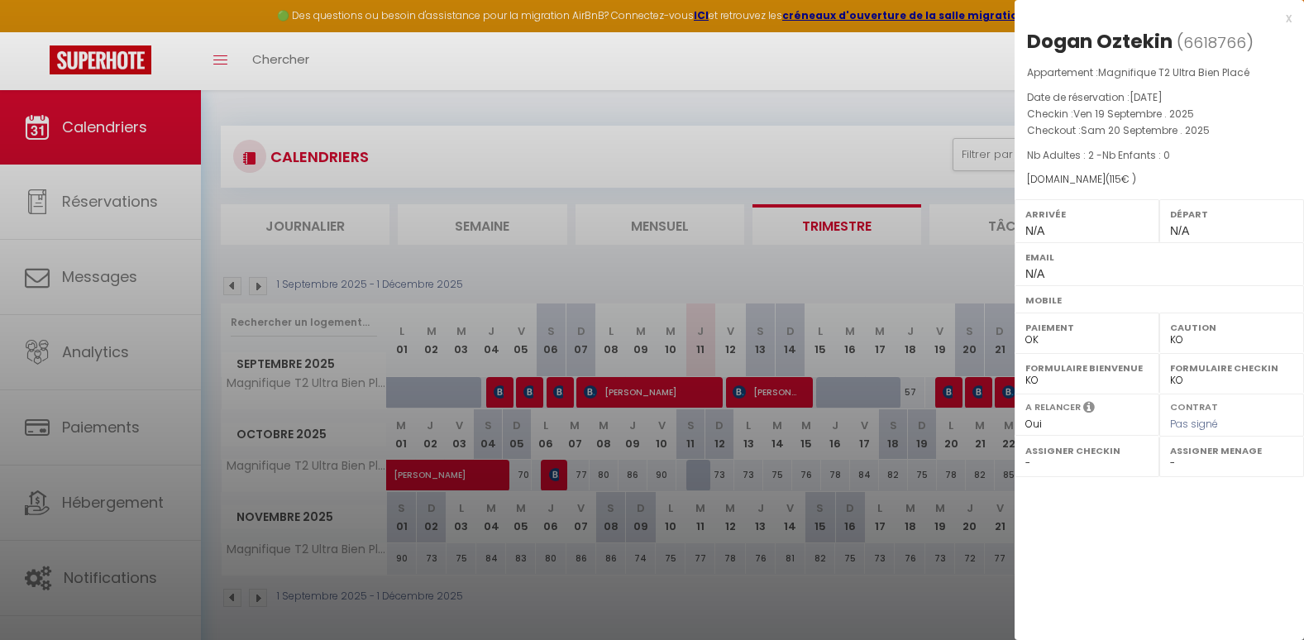
click at [943, 384] on div at bounding box center [652, 320] width 1304 height 640
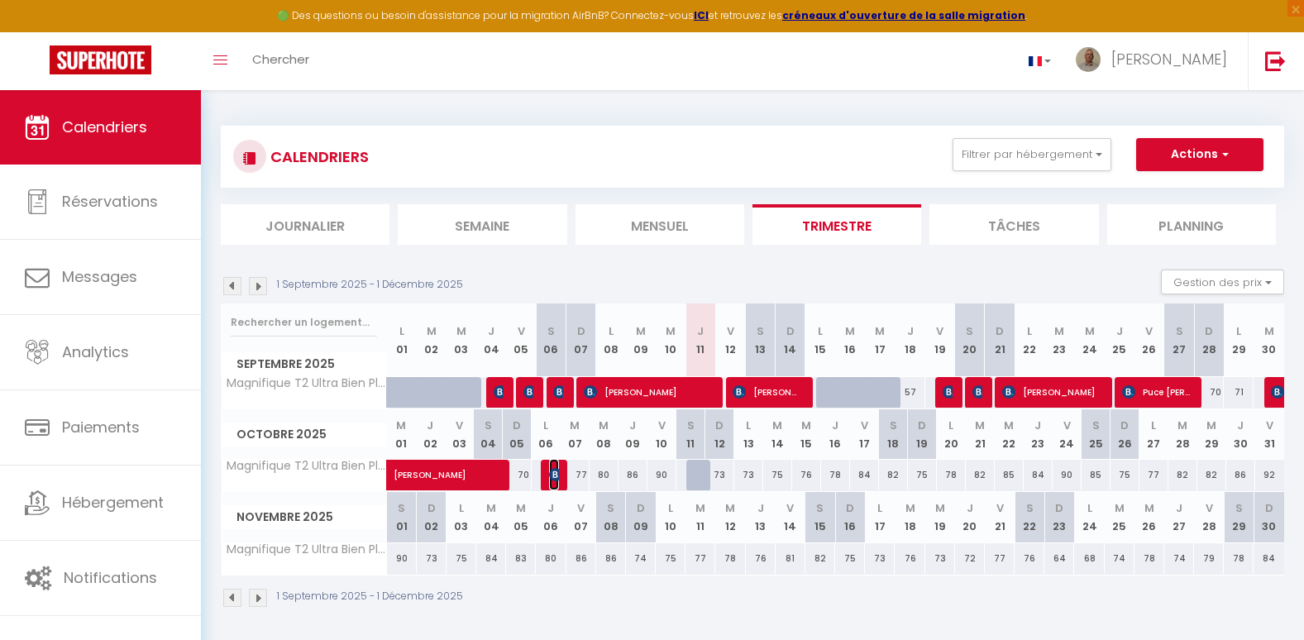
click at [556, 469] on img at bounding box center [555, 474] width 13 height 13
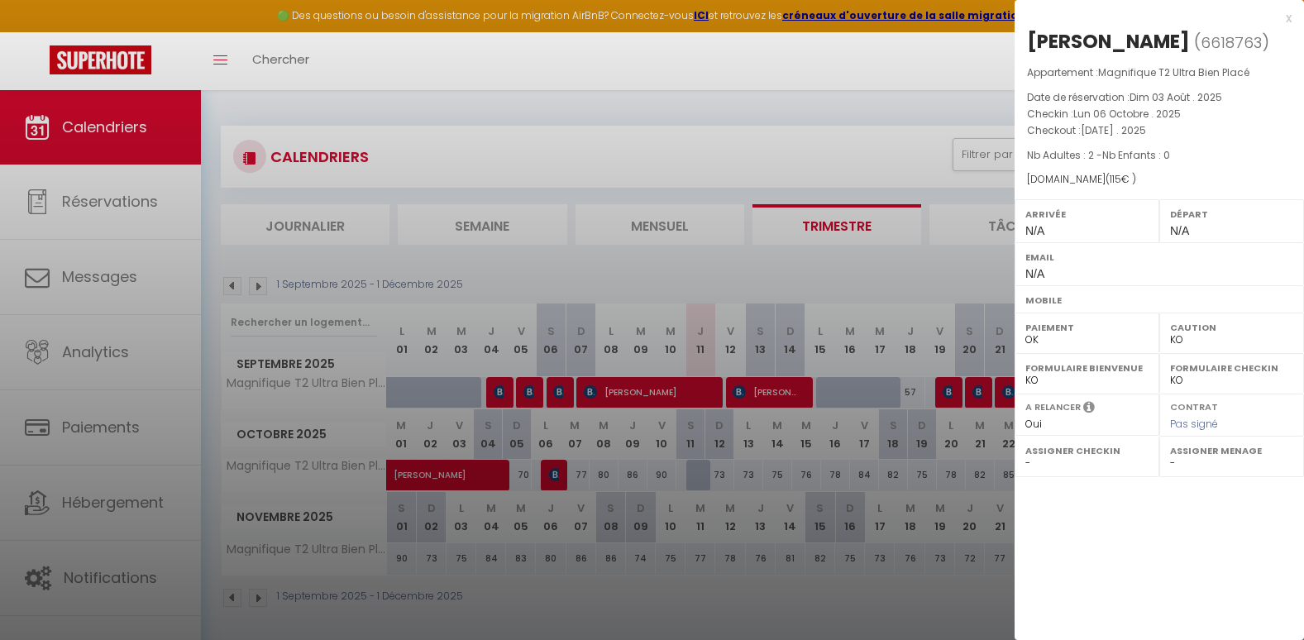
click at [760, 134] on div at bounding box center [652, 320] width 1304 height 640
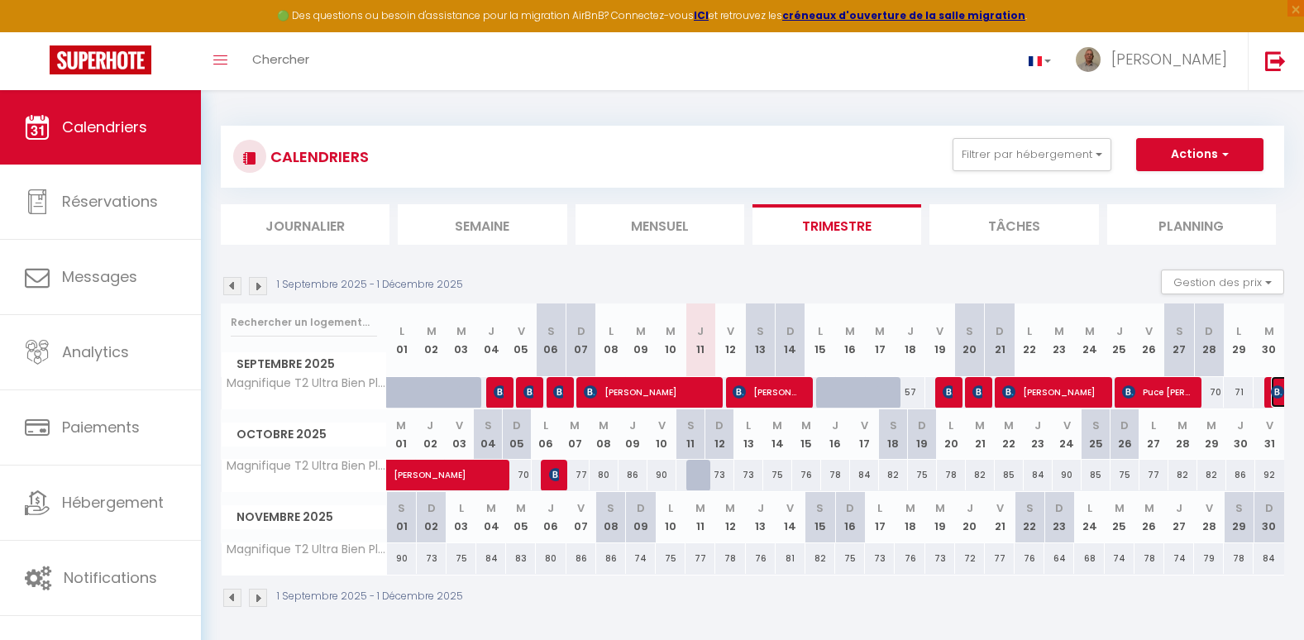
click at [1273, 389] on img at bounding box center [1277, 391] width 13 height 13
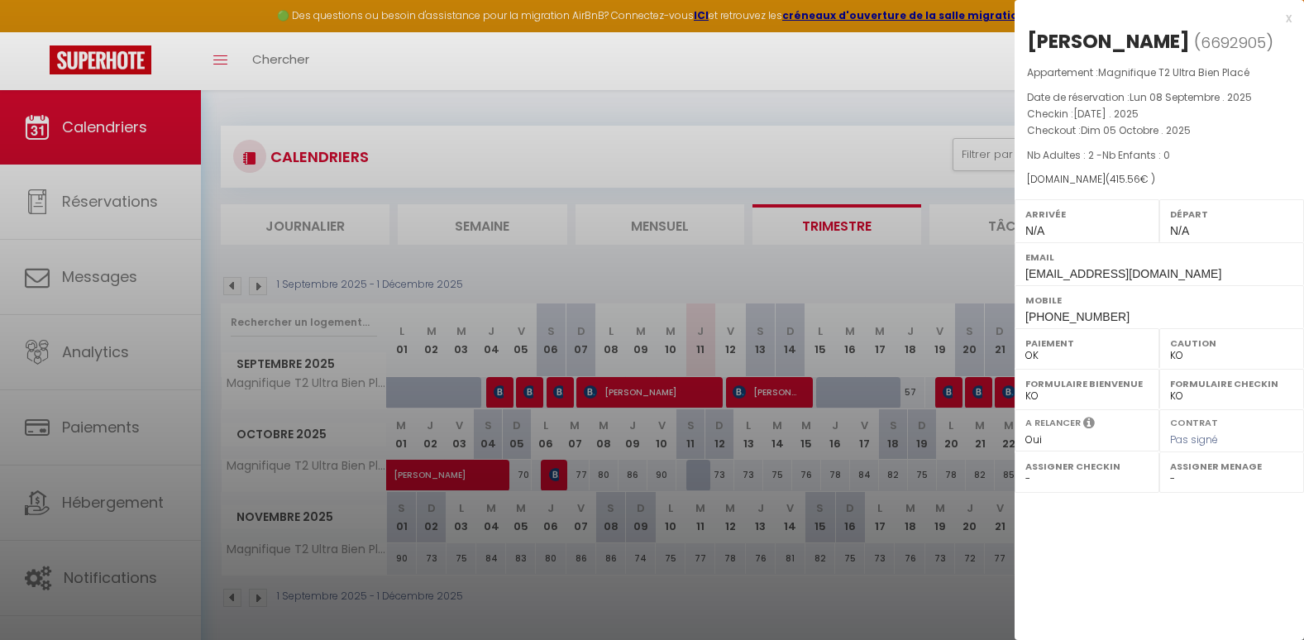
click at [809, 71] on div at bounding box center [652, 320] width 1304 height 640
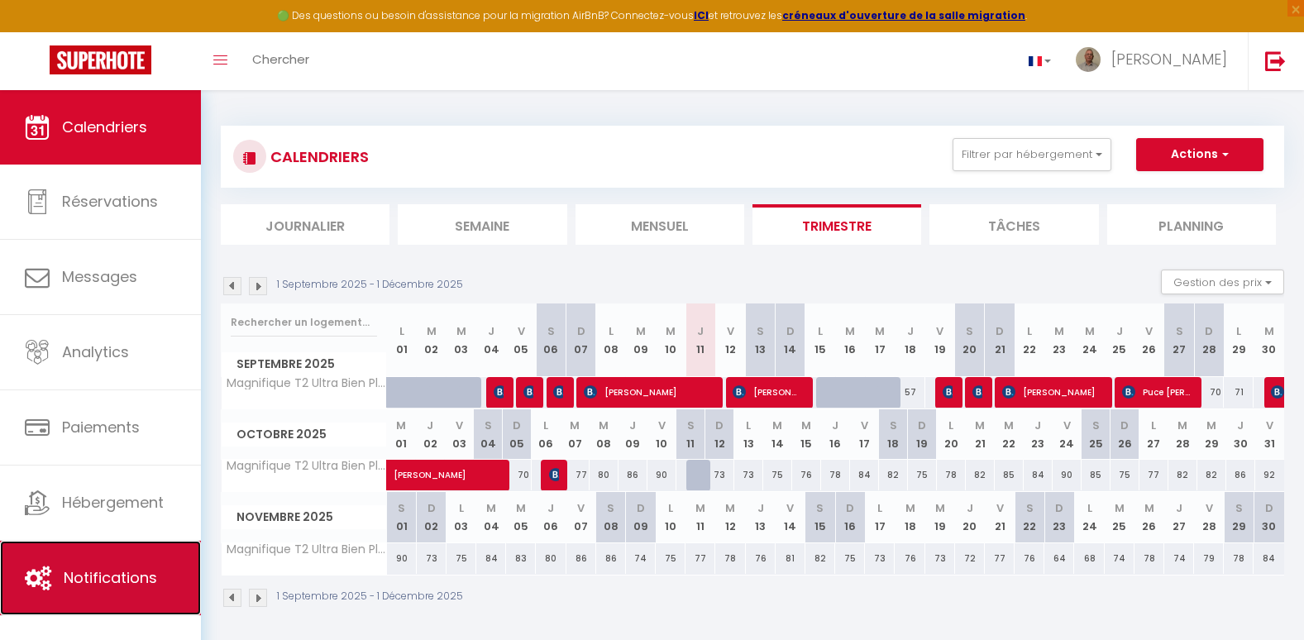
click at [125, 563] on link "Notifications" at bounding box center [100, 578] width 201 height 74
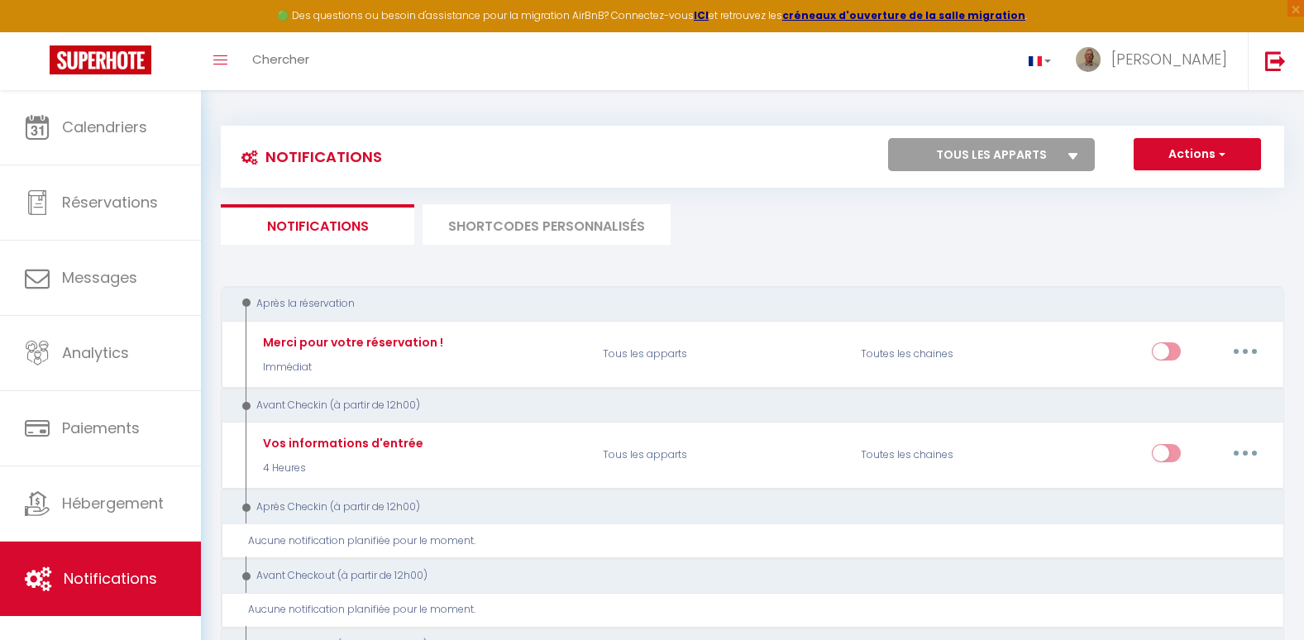
click at [526, 231] on li "SHORTCODES PERSONNALISÉS" at bounding box center [546, 224] width 248 height 41
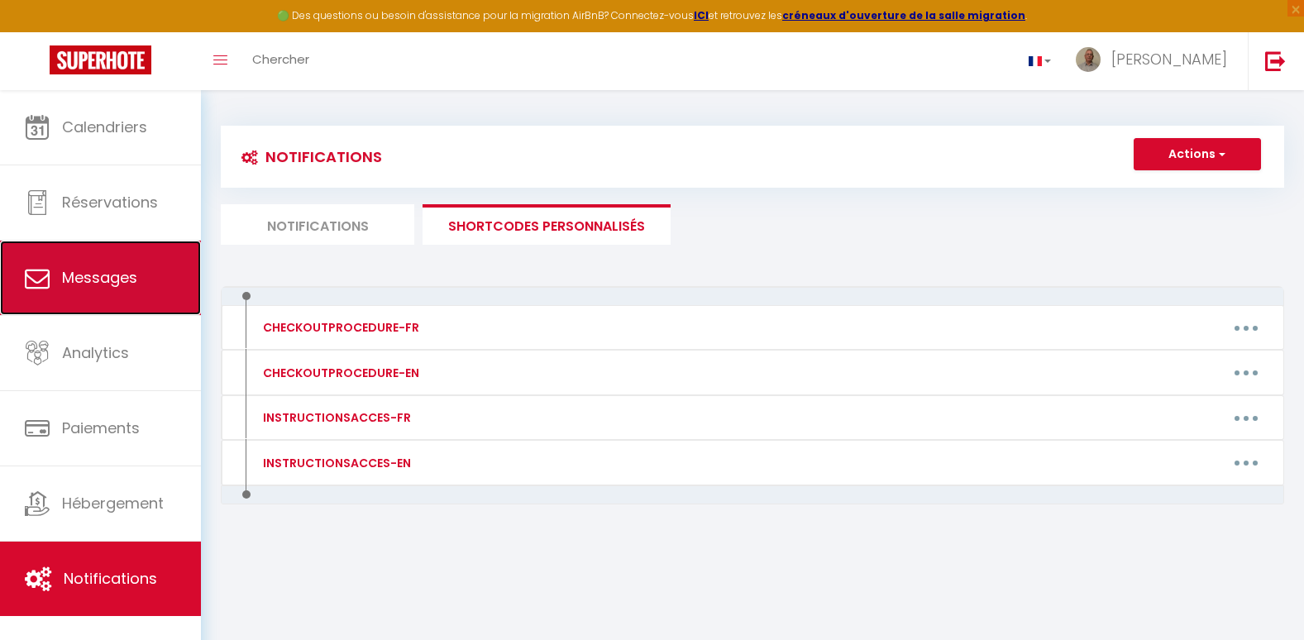
click at [88, 282] on span "Messages" at bounding box center [99, 277] width 75 height 21
select select "message"
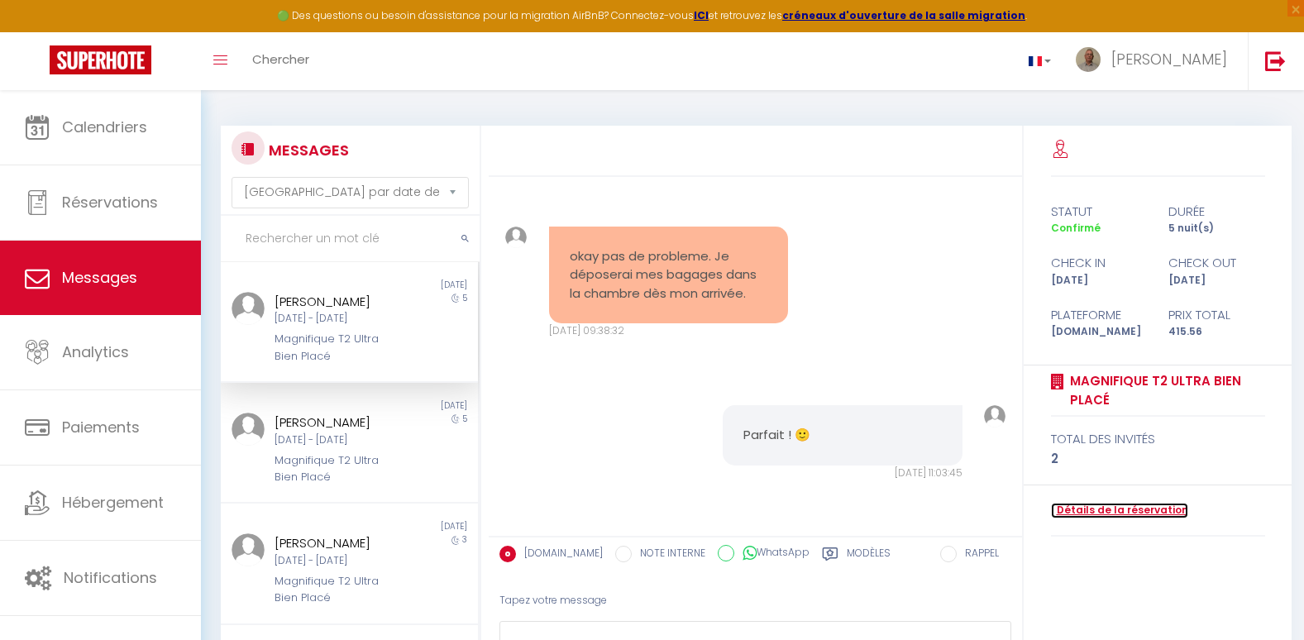
click at [1163, 513] on link "Détails de la réservation" at bounding box center [1119, 511] width 137 height 16
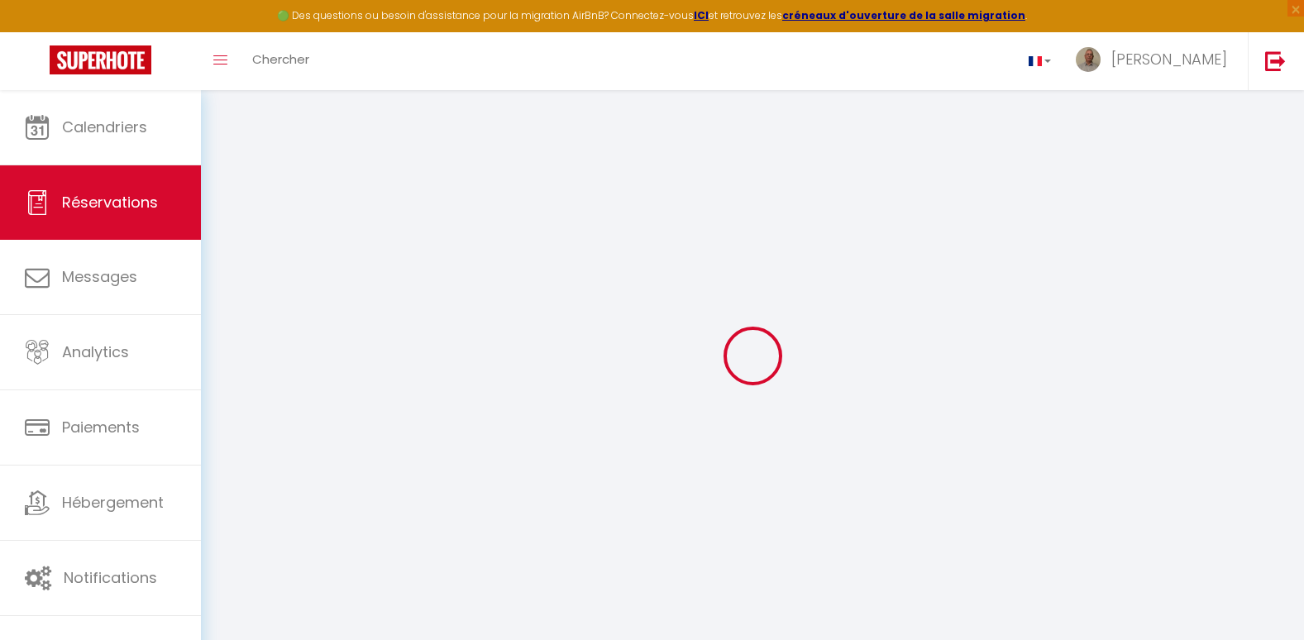
select select
select select "14"
checkbox input "false"
select select
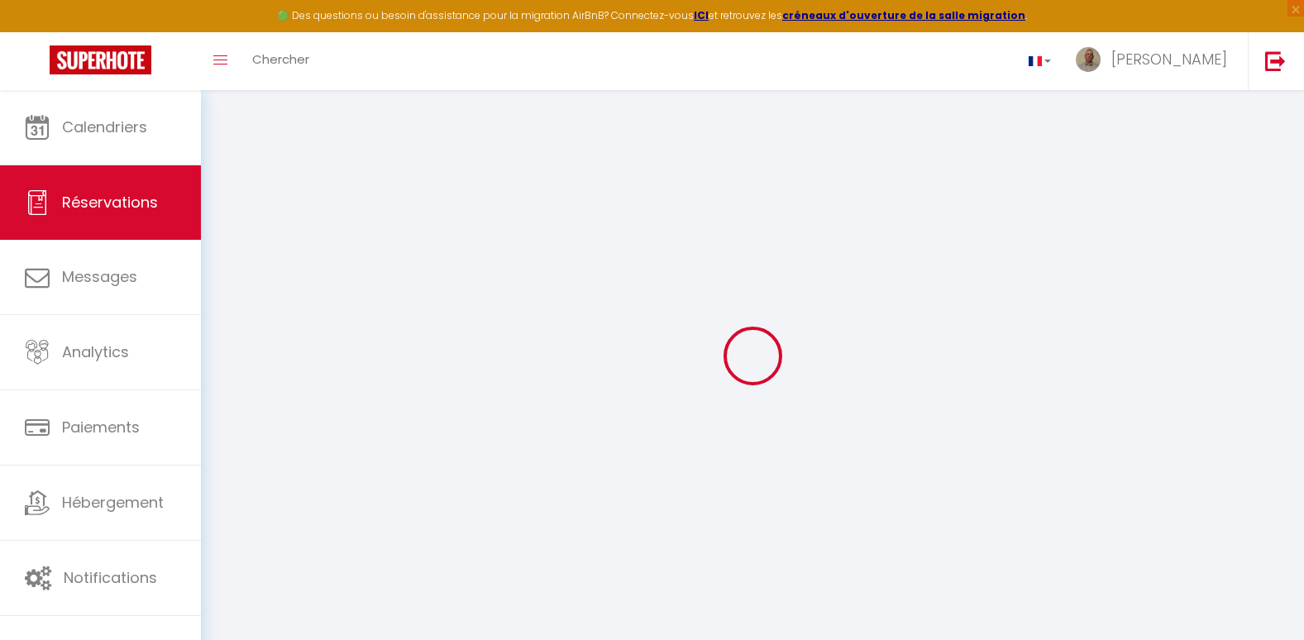
select select
checkbox input "false"
select select
checkbox input "false"
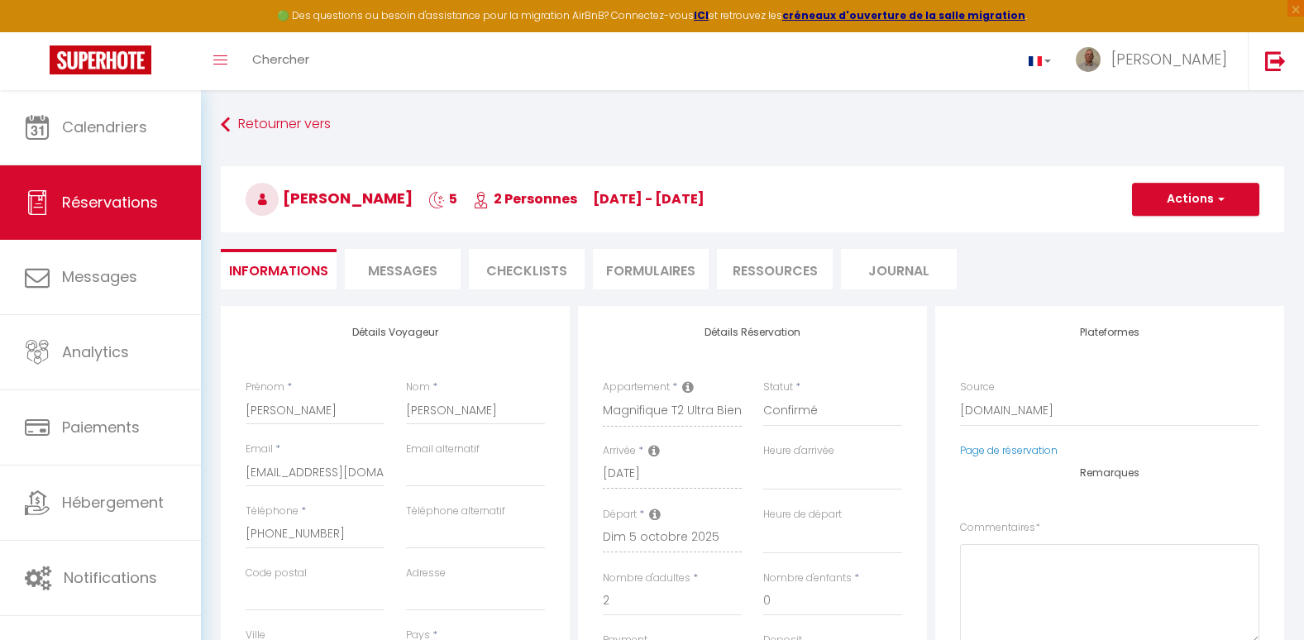
select select
checkbox input "false"
type textarea "** THIS RESERVATION HAS BEEN PRE-PAID ** BOOKING NOTE : Payment charge is EUR 5…"
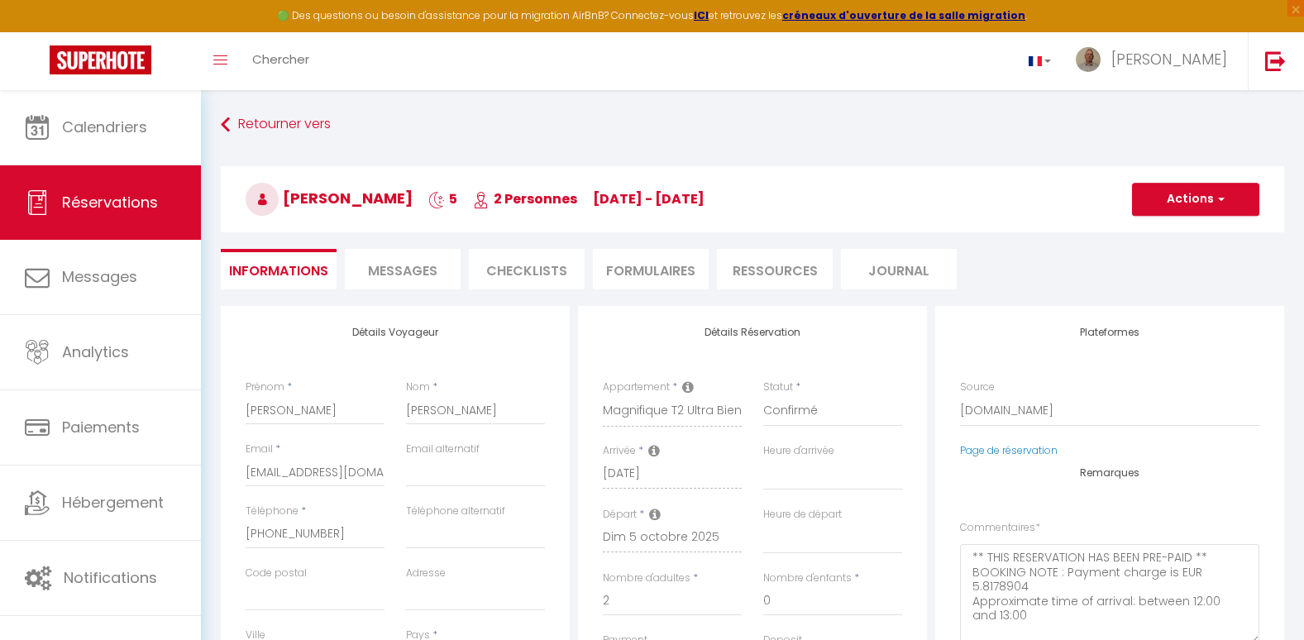
type input "32"
type input "23.56"
select select
checkbox input "false"
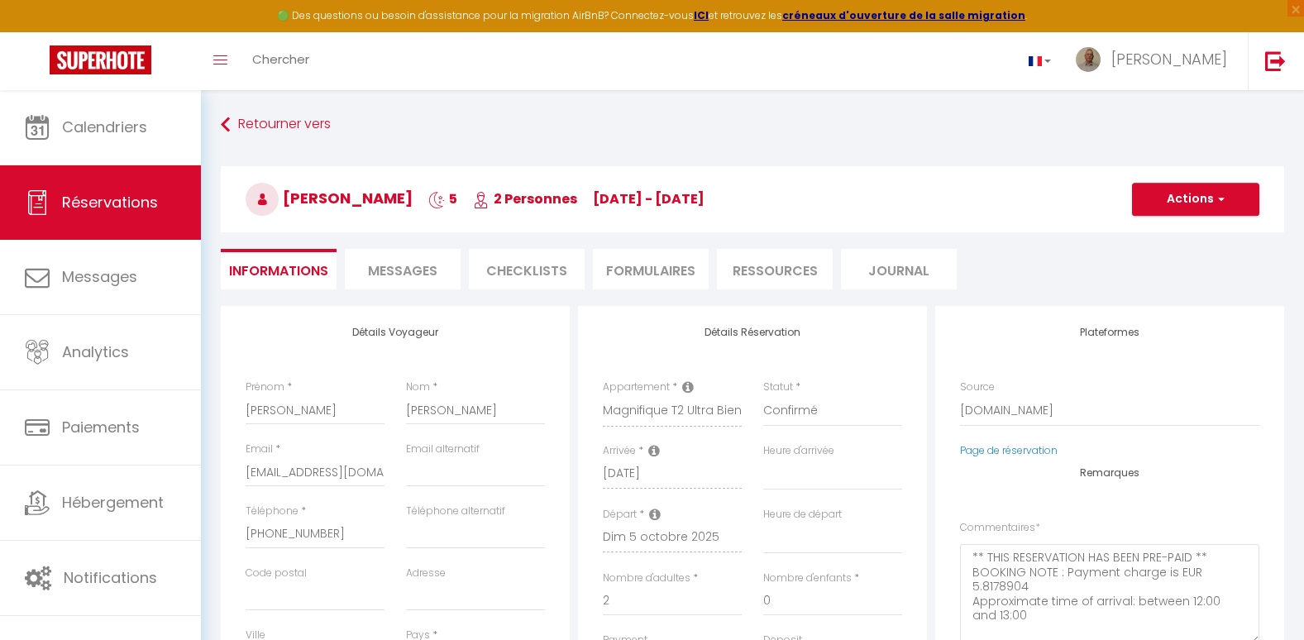
select select
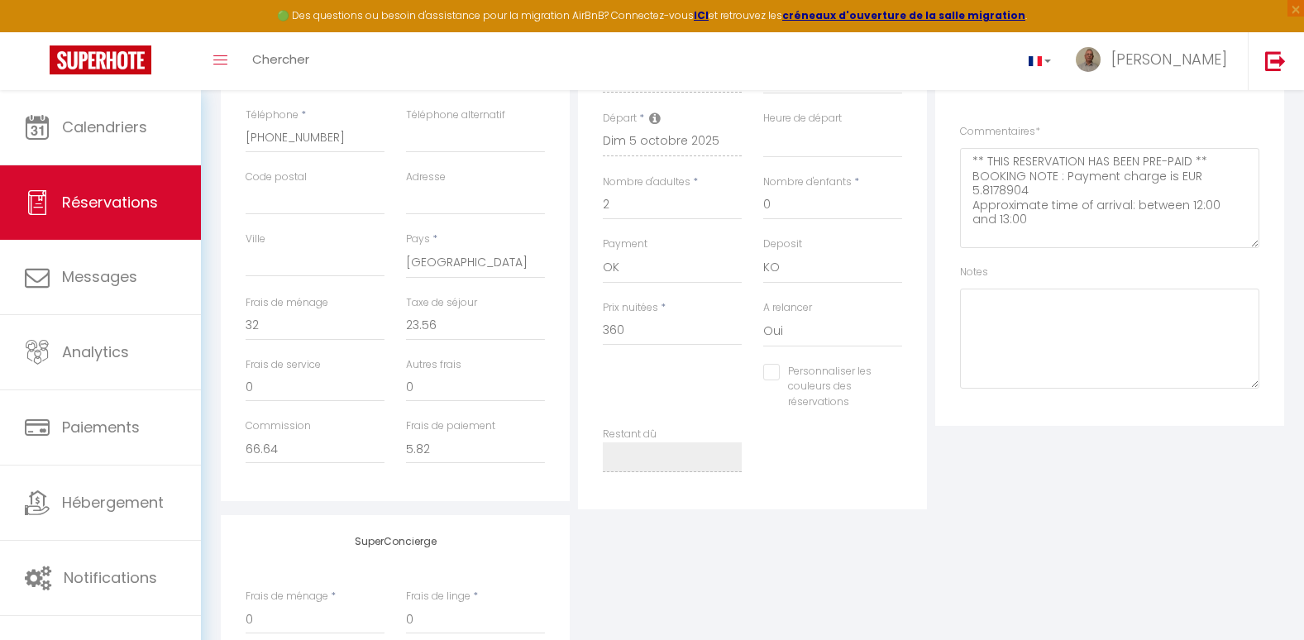
scroll to position [397, 0]
